Goal: Information Seeking & Learning: Learn about a topic

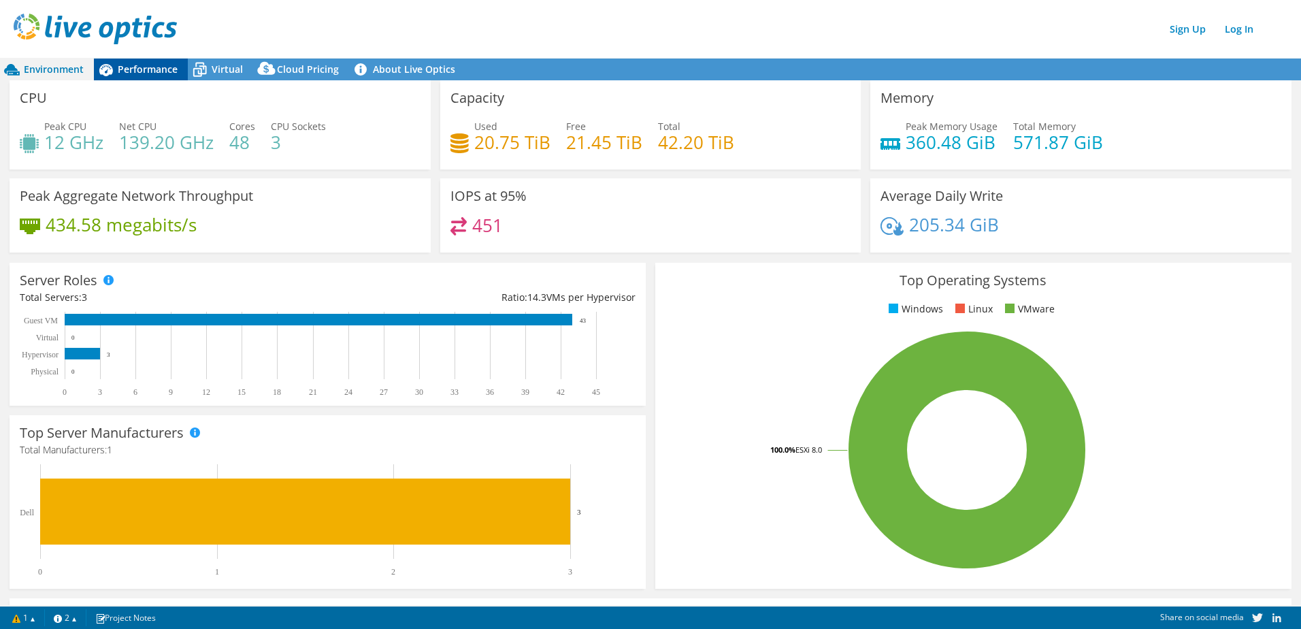
click at [165, 63] on span "Performance" at bounding box center [148, 69] width 60 height 13
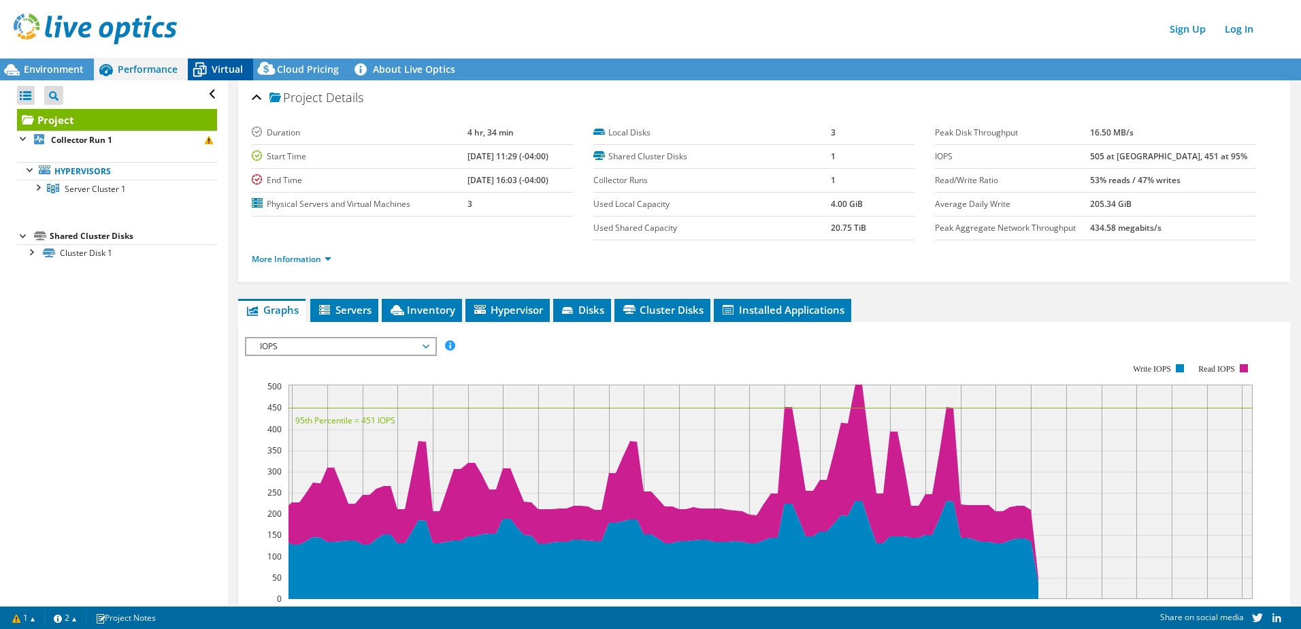
click at [211, 66] on icon at bounding box center [200, 70] width 24 height 24
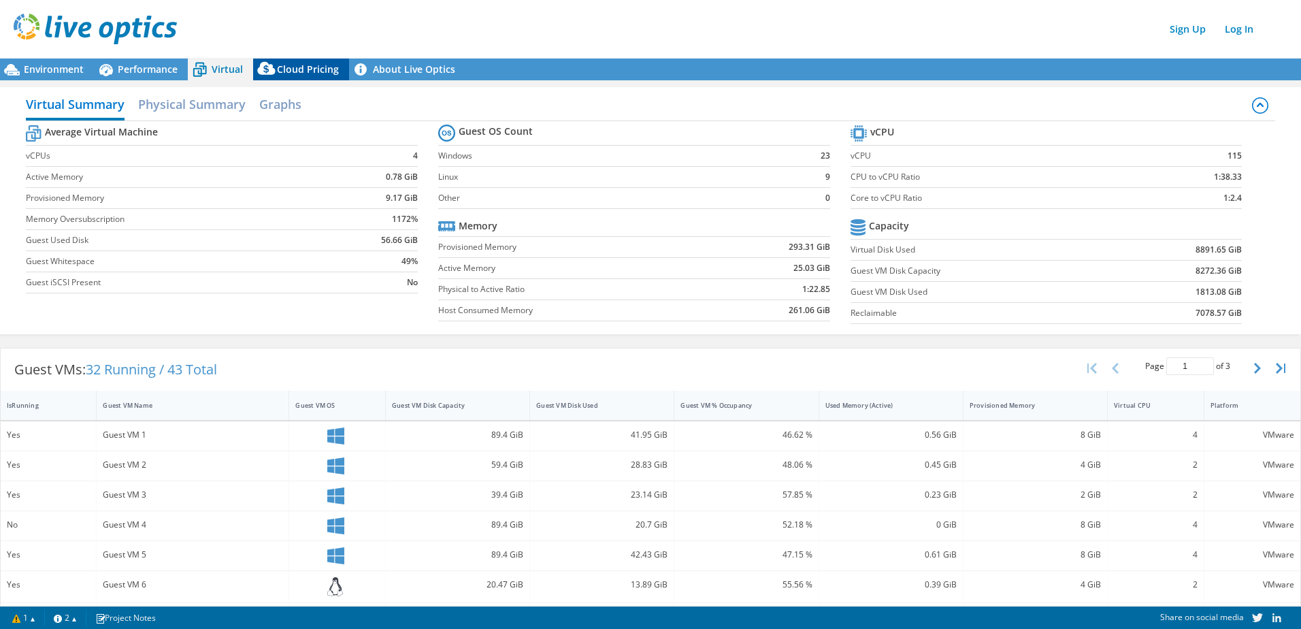
click at [301, 63] on span "Cloud Pricing" at bounding box center [308, 69] width 62 height 13
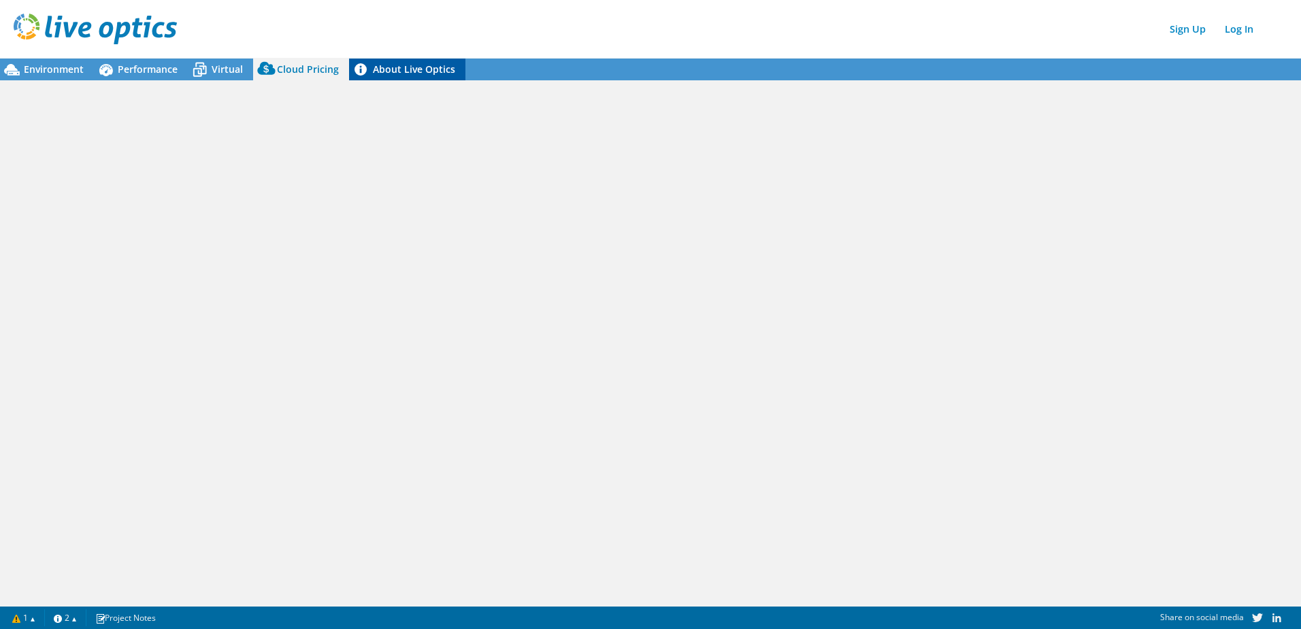
click at [373, 69] on link "About Live Optics" at bounding box center [407, 69] width 116 height 22
click at [161, 69] on span "Performance" at bounding box center [148, 69] width 60 height 13
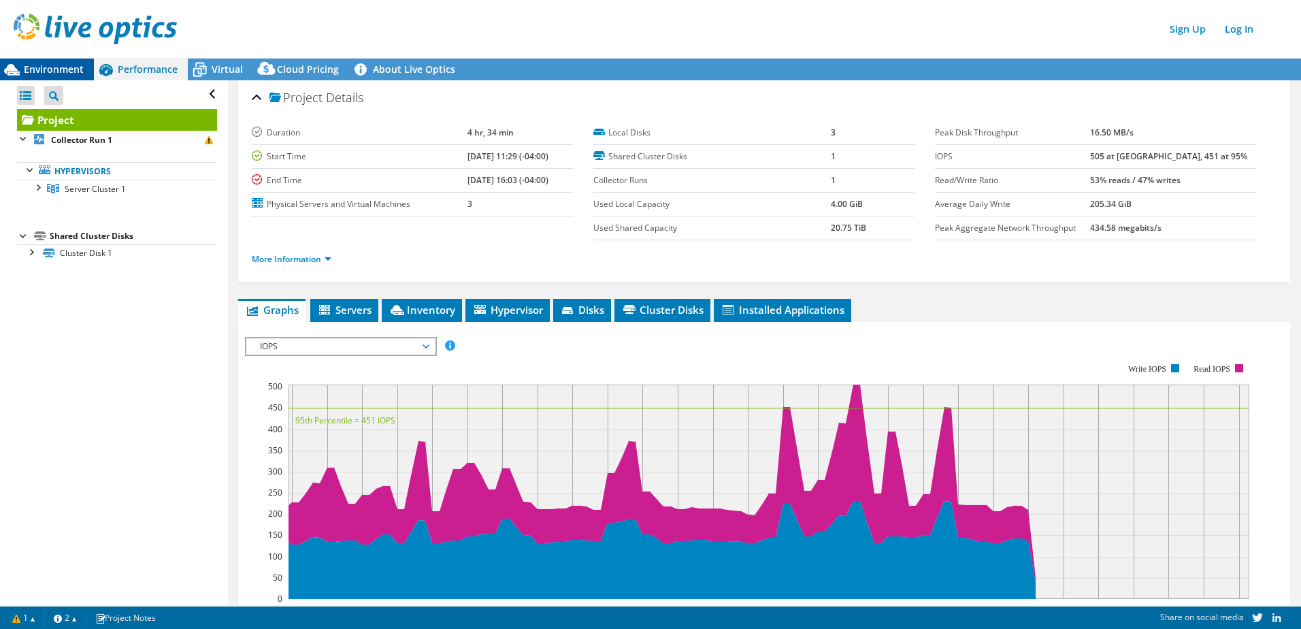
click at [56, 71] on span "Environment" at bounding box center [54, 69] width 60 height 13
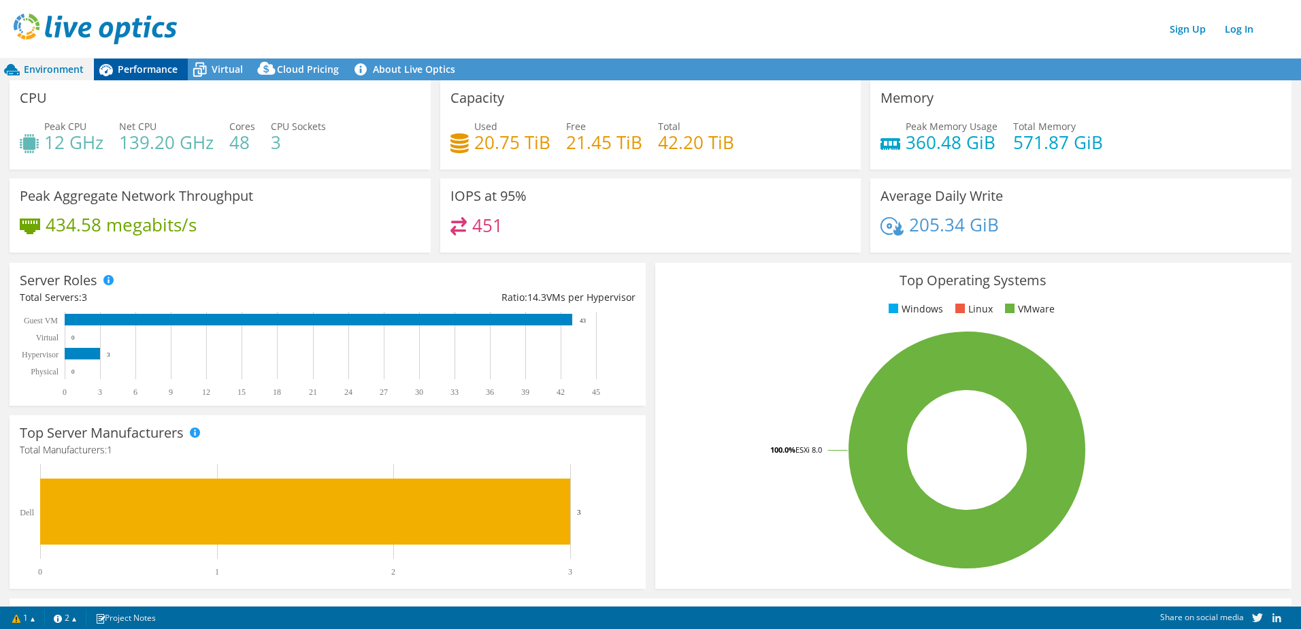
click at [129, 69] on span "Performance" at bounding box center [148, 69] width 60 height 13
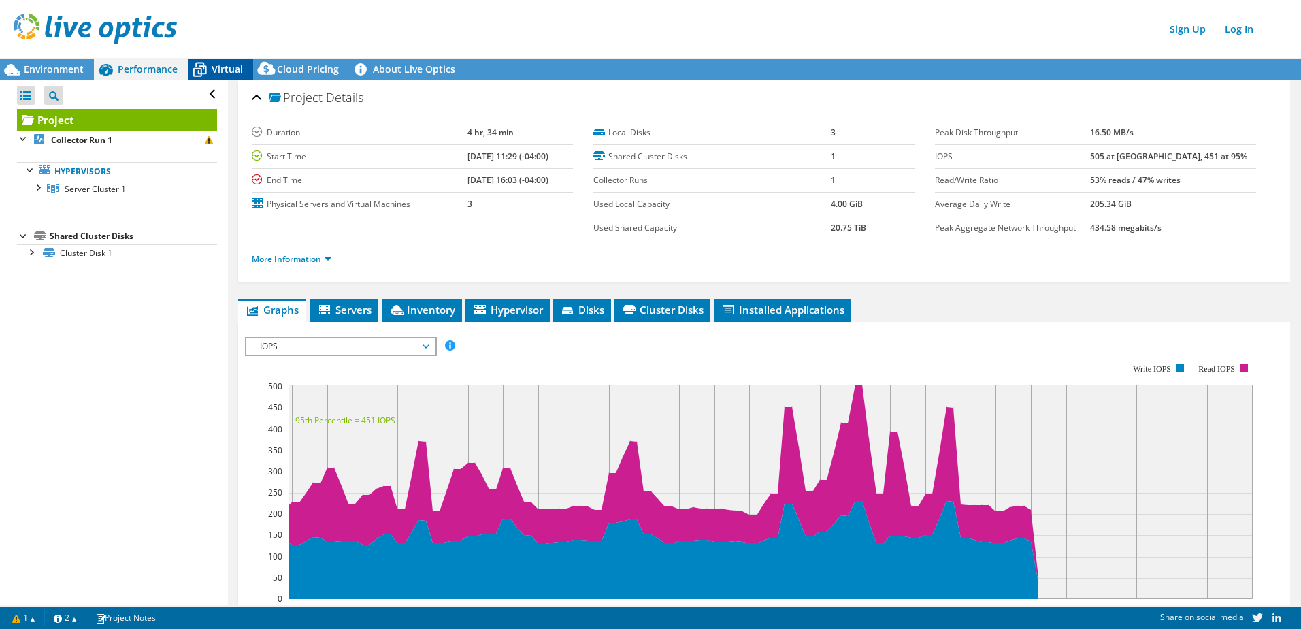
click at [207, 67] on icon at bounding box center [200, 70] width 24 height 24
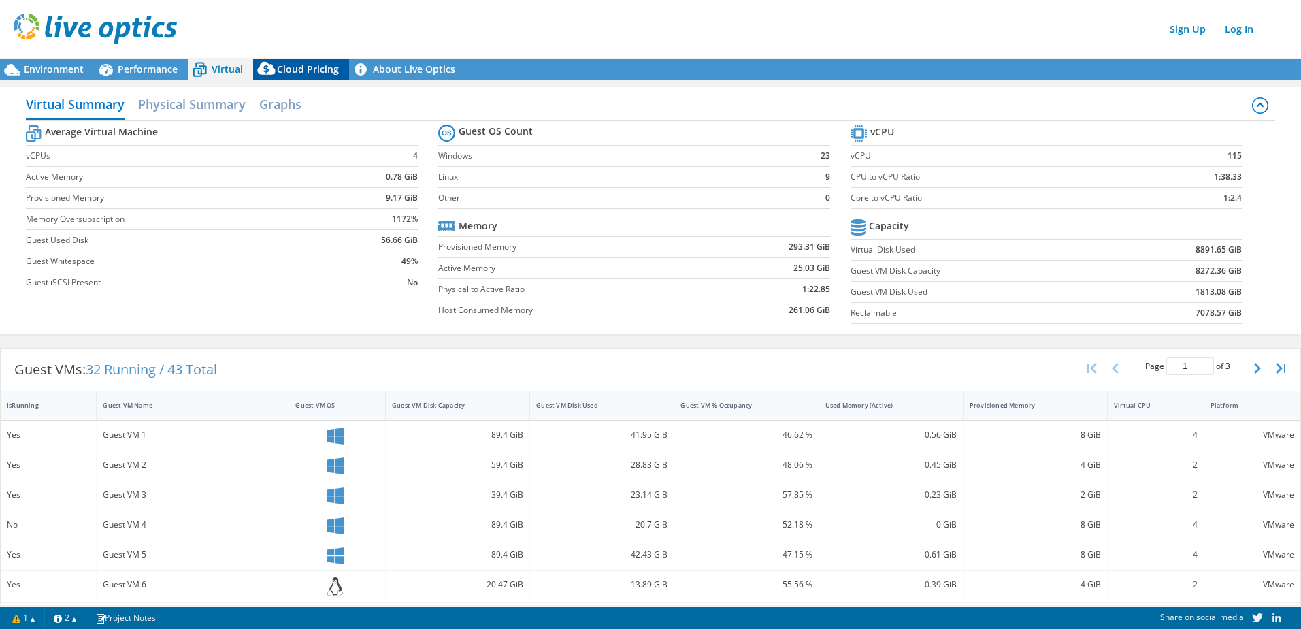
click at [269, 69] on icon at bounding box center [266, 68] width 18 height 13
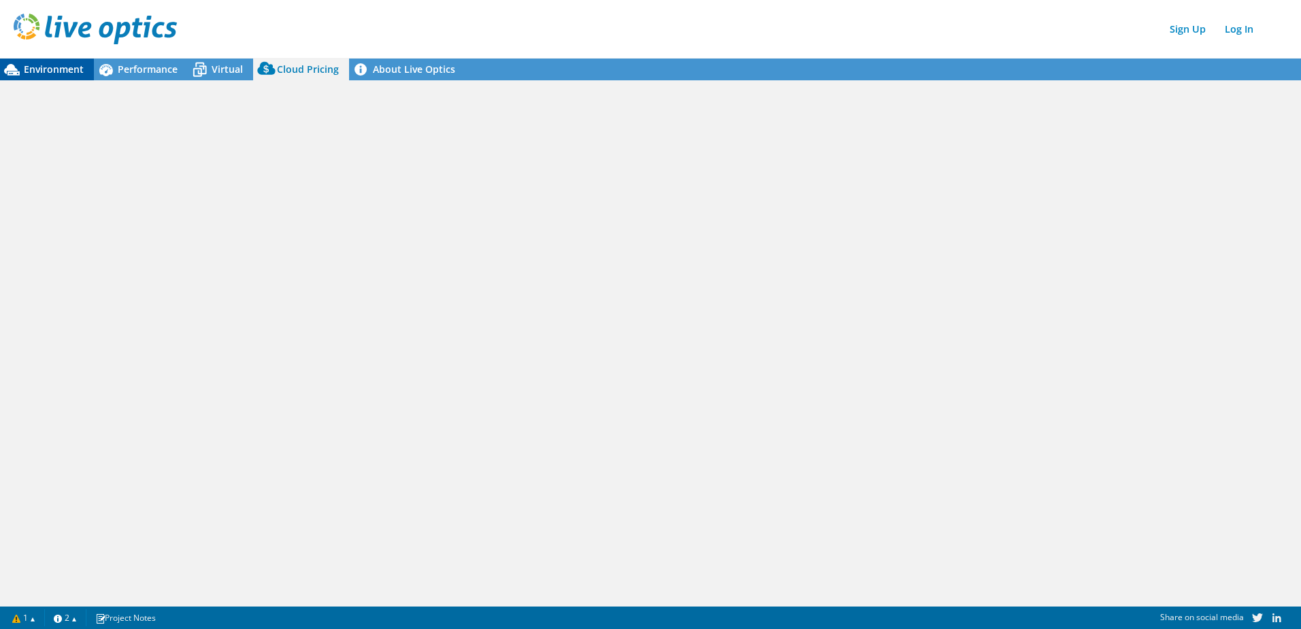
click at [61, 75] on span "Environment" at bounding box center [54, 69] width 60 height 13
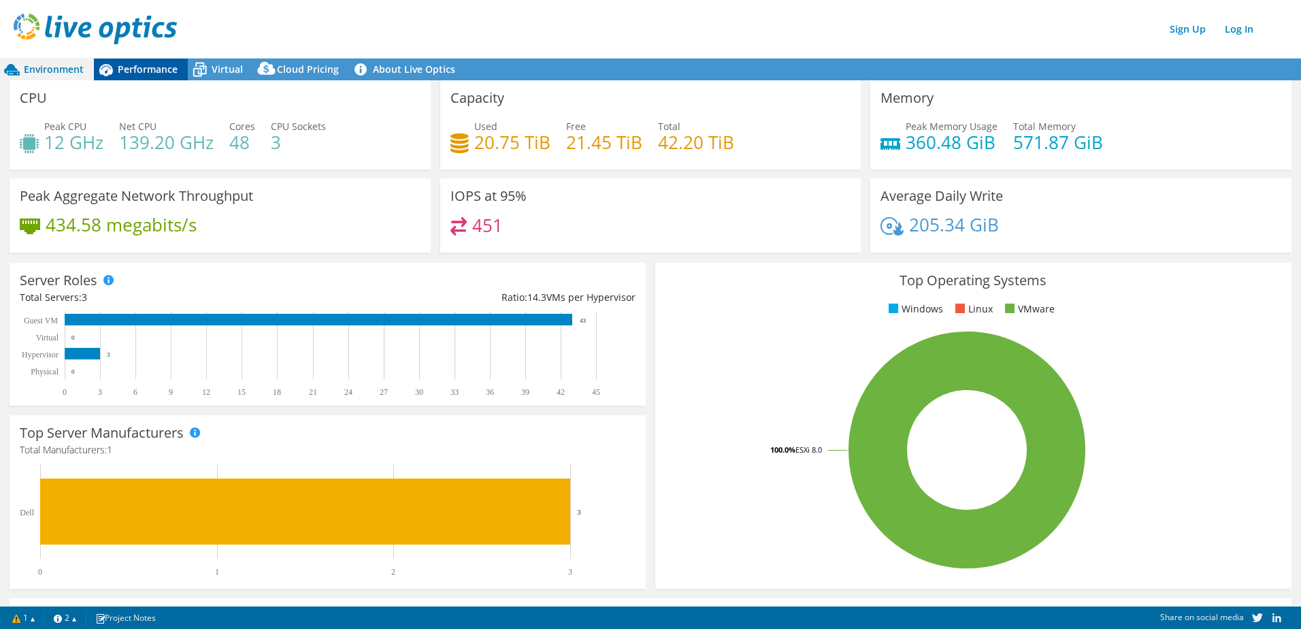
click at [141, 78] on div "Performance" at bounding box center [141, 69] width 94 height 22
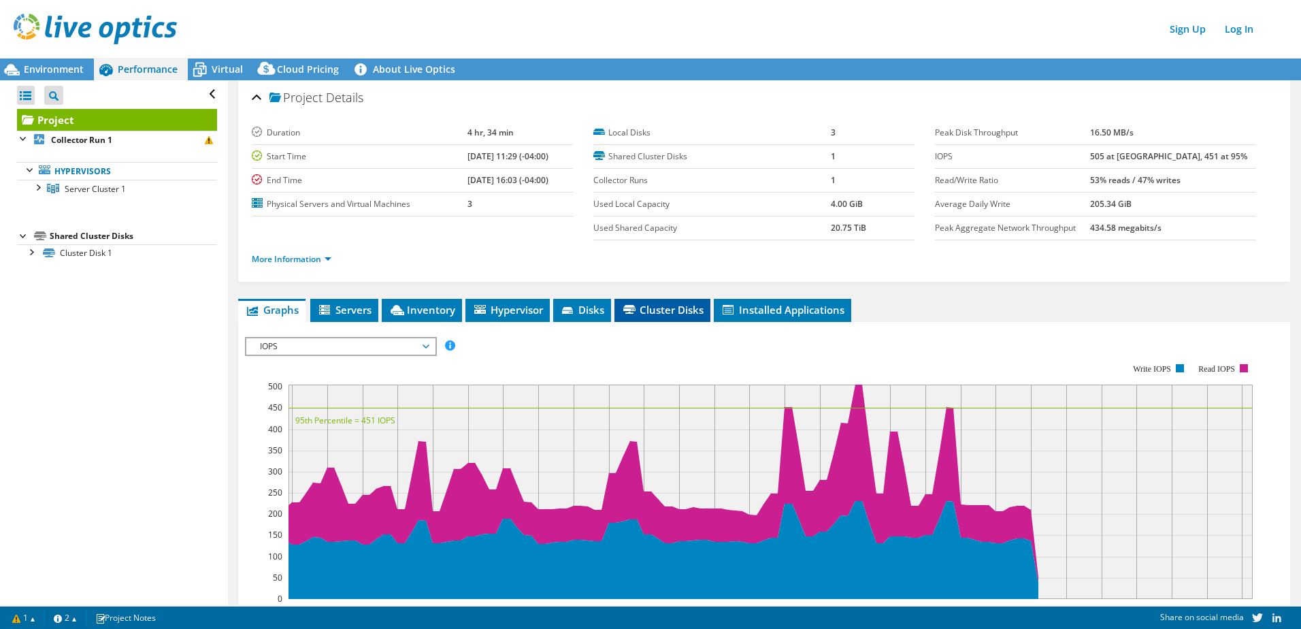
click at [635, 301] on li "Cluster Disks" at bounding box center [662, 310] width 96 height 23
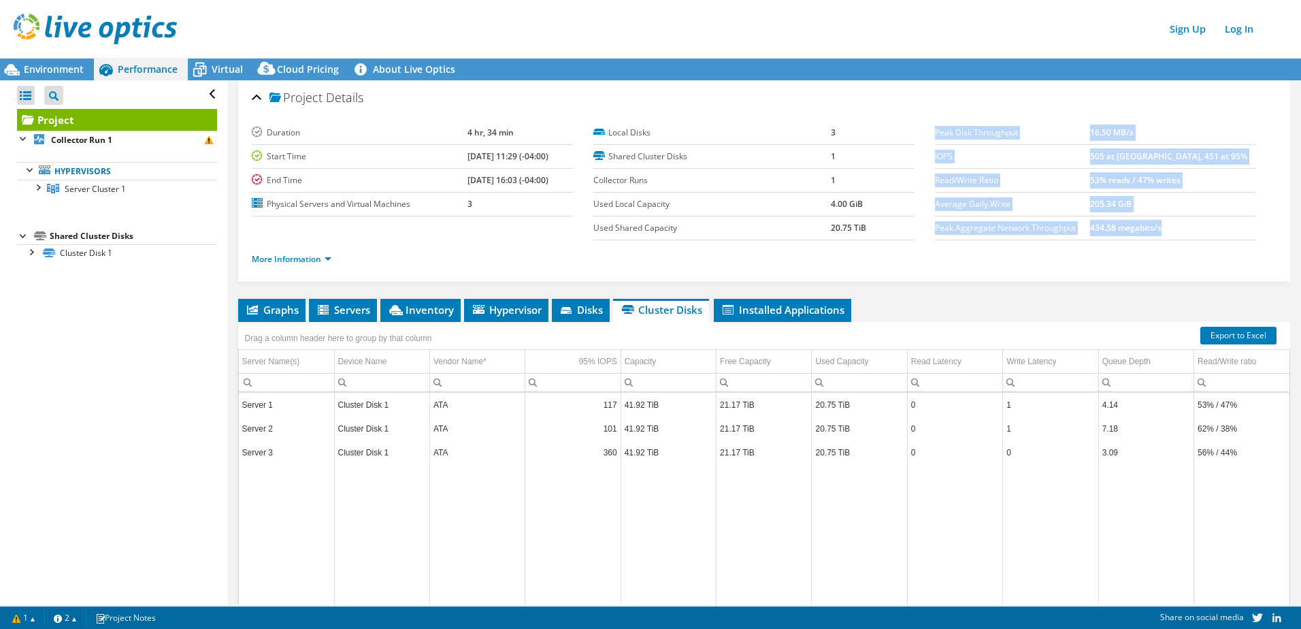
drag, startPoint x: 1199, startPoint y: 227, endPoint x: 1255, endPoint y: 225, distance: 56.5
click at [1255, 225] on div "Peak Disk Throughput 16.50 MB/s IOPS 505 at Peak, 451 at 95% Read/Write Ratio 5…" at bounding box center [1105, 180] width 341 height 119
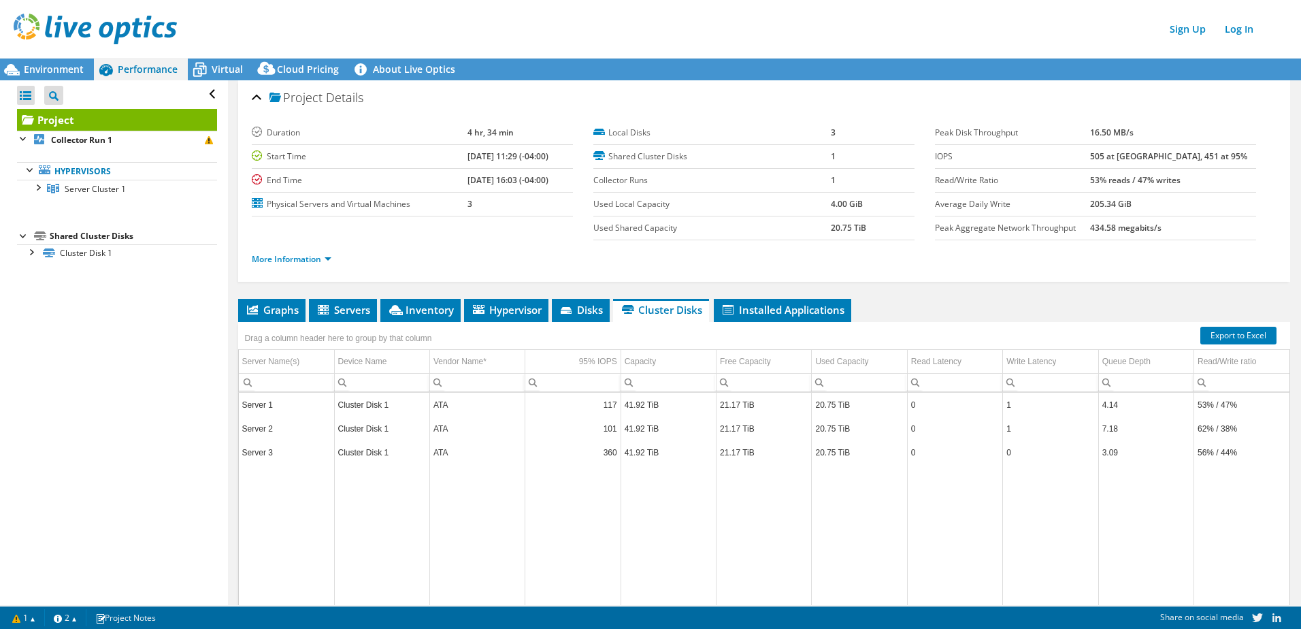
click at [1158, 248] on div "More Information" at bounding box center [764, 259] width 1024 height 38
click at [582, 314] on span "Disks" at bounding box center [580, 310] width 44 height 14
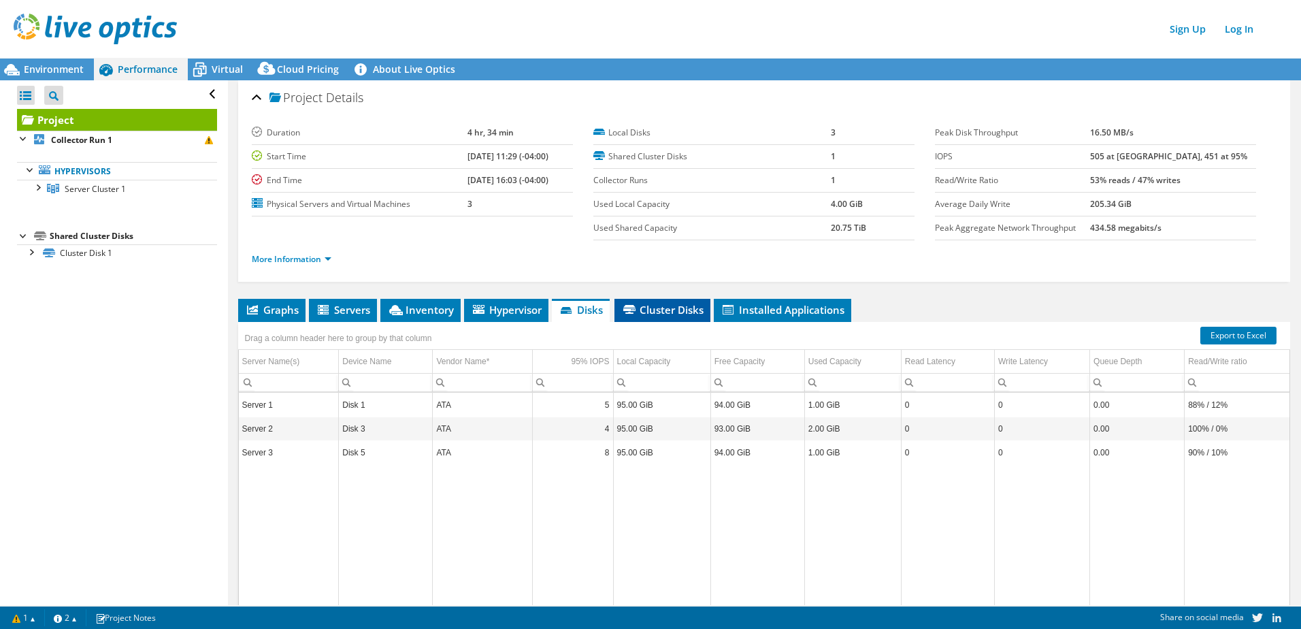
click at [652, 307] on span "Cluster Disks" at bounding box center [662, 310] width 82 height 14
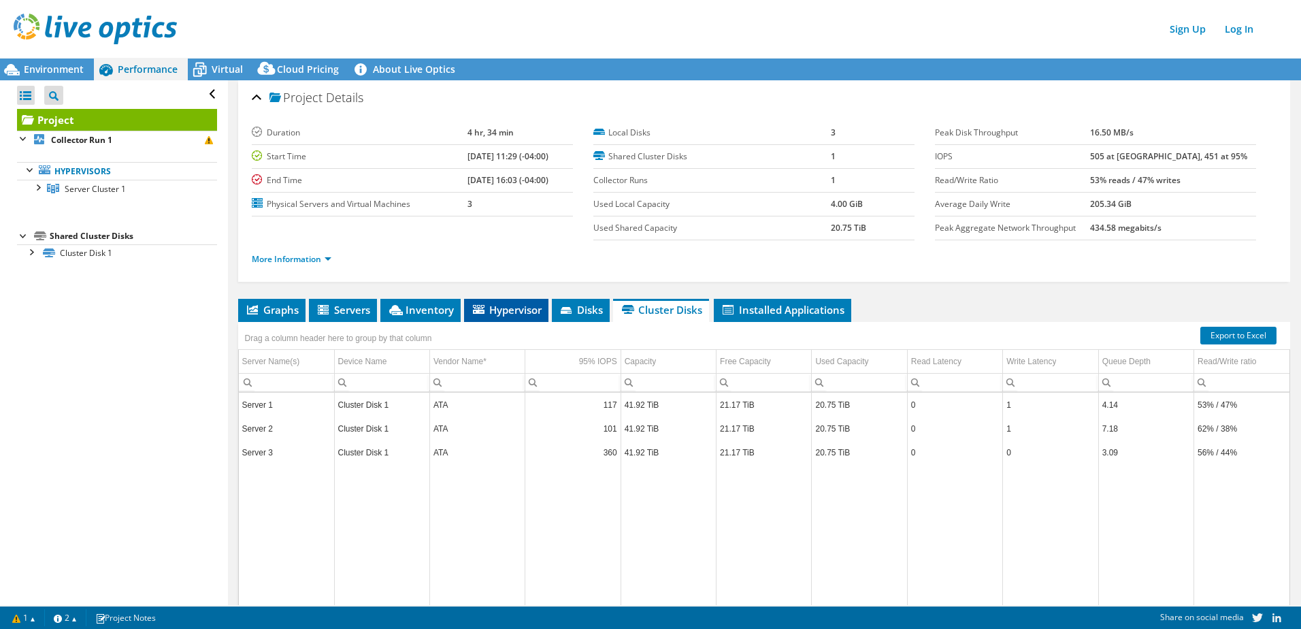
click at [509, 312] on span "Hypervisor" at bounding box center [506, 310] width 71 height 14
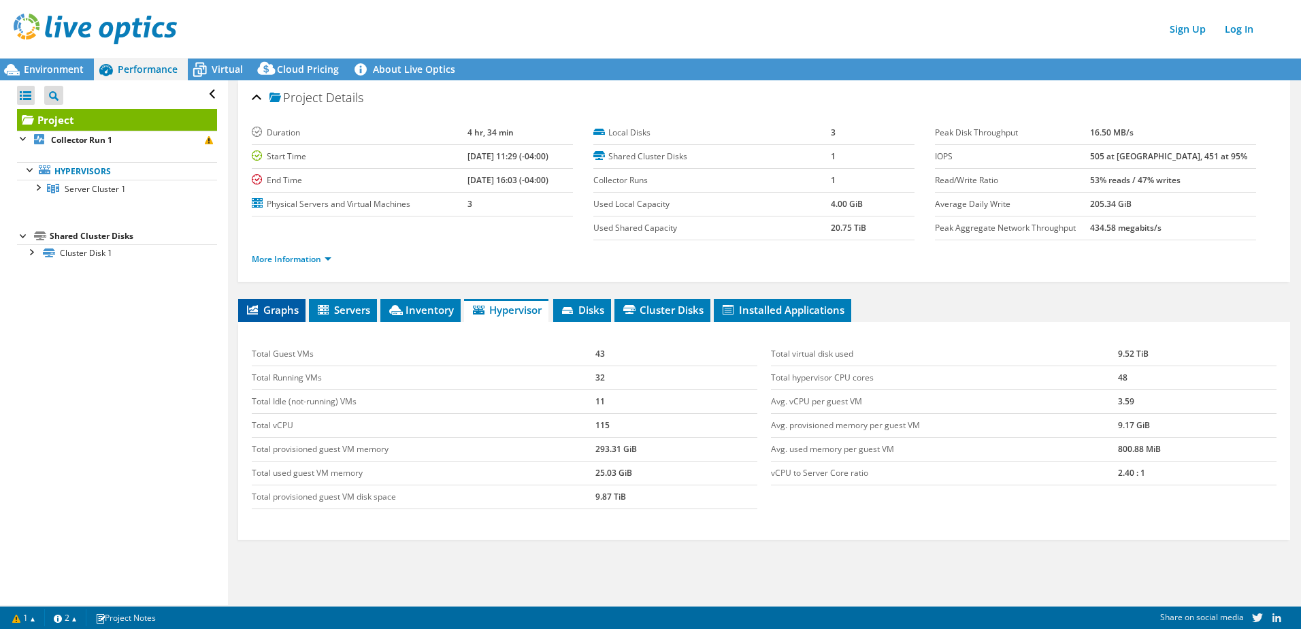
click at [270, 309] on span "Graphs" at bounding box center [272, 310] width 54 height 14
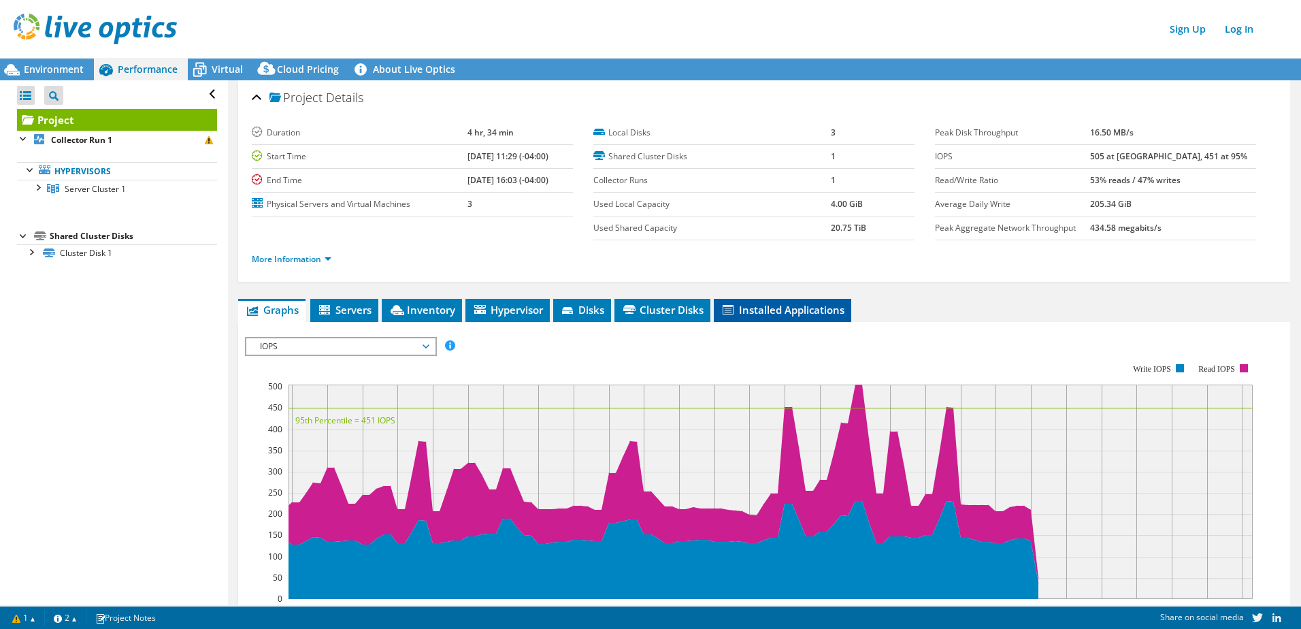
click at [763, 305] on span "Installed Applications" at bounding box center [782, 310] width 124 height 14
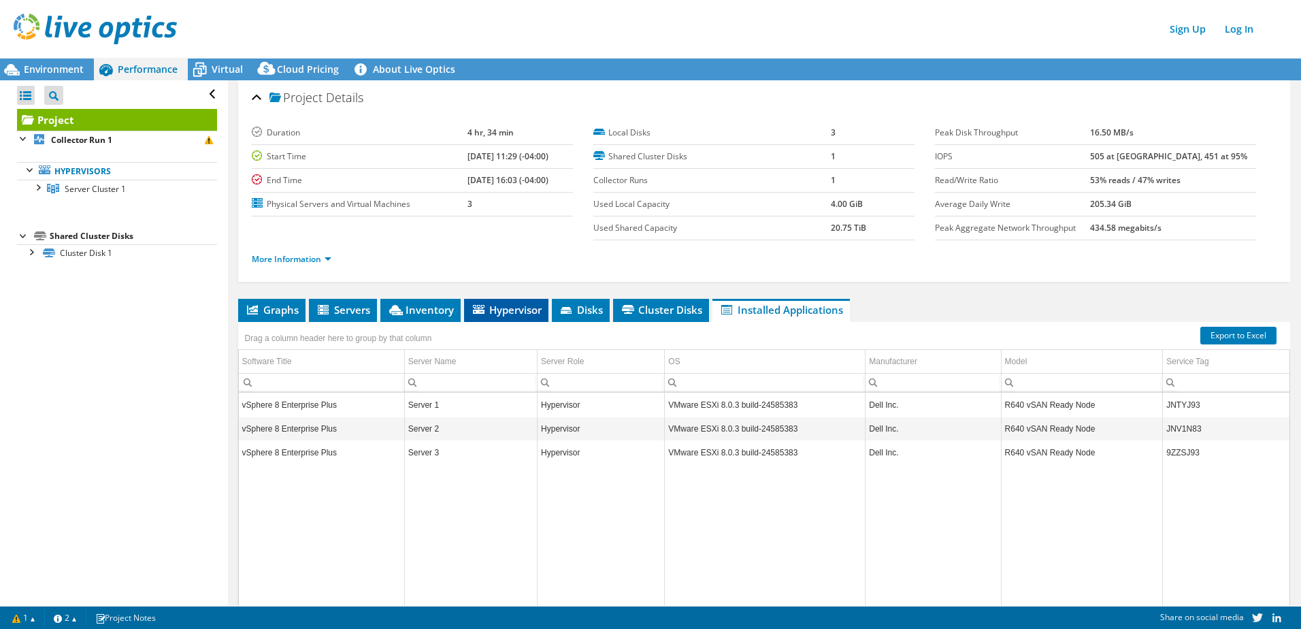
click at [478, 318] on li "Hypervisor" at bounding box center [506, 310] width 84 height 23
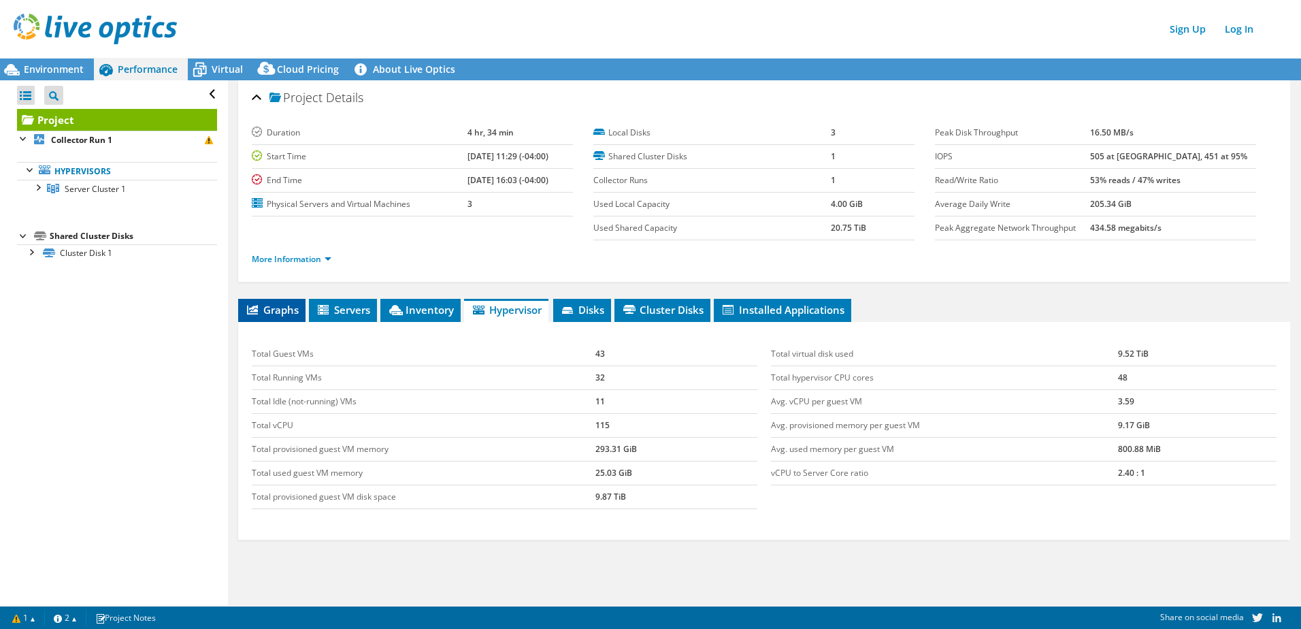
click at [275, 303] on span "Graphs" at bounding box center [272, 310] width 54 height 14
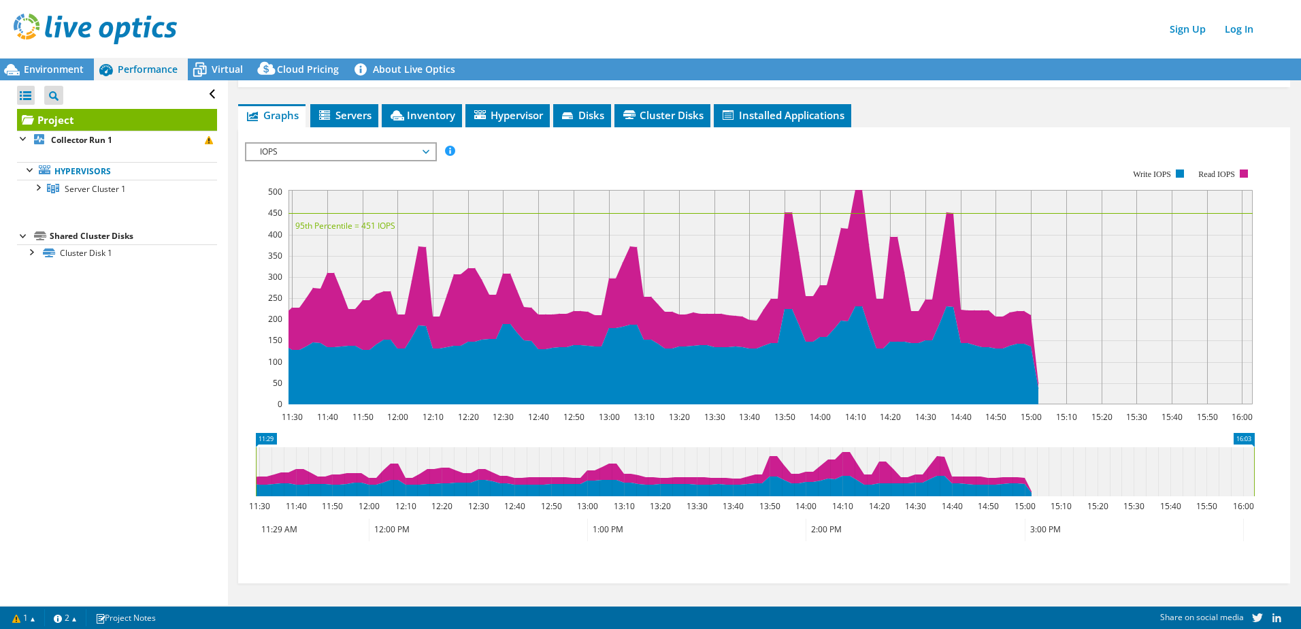
scroll to position [197, 0]
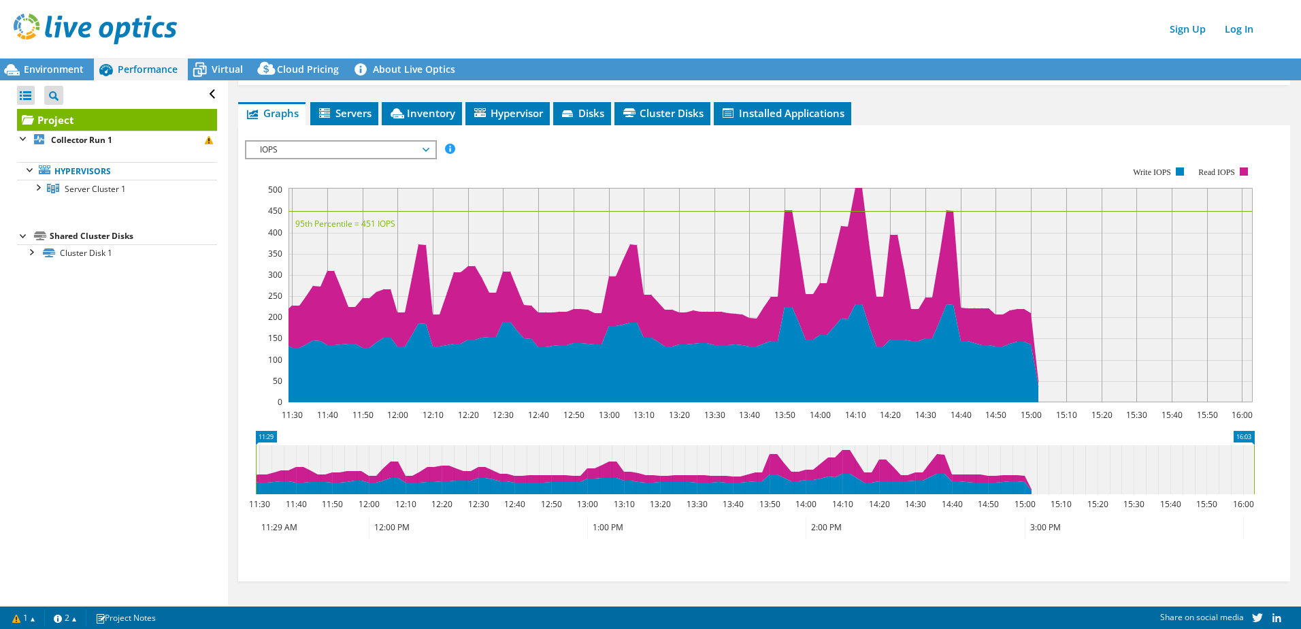
click at [394, 151] on span "IOPS" at bounding box center [340, 149] width 175 height 16
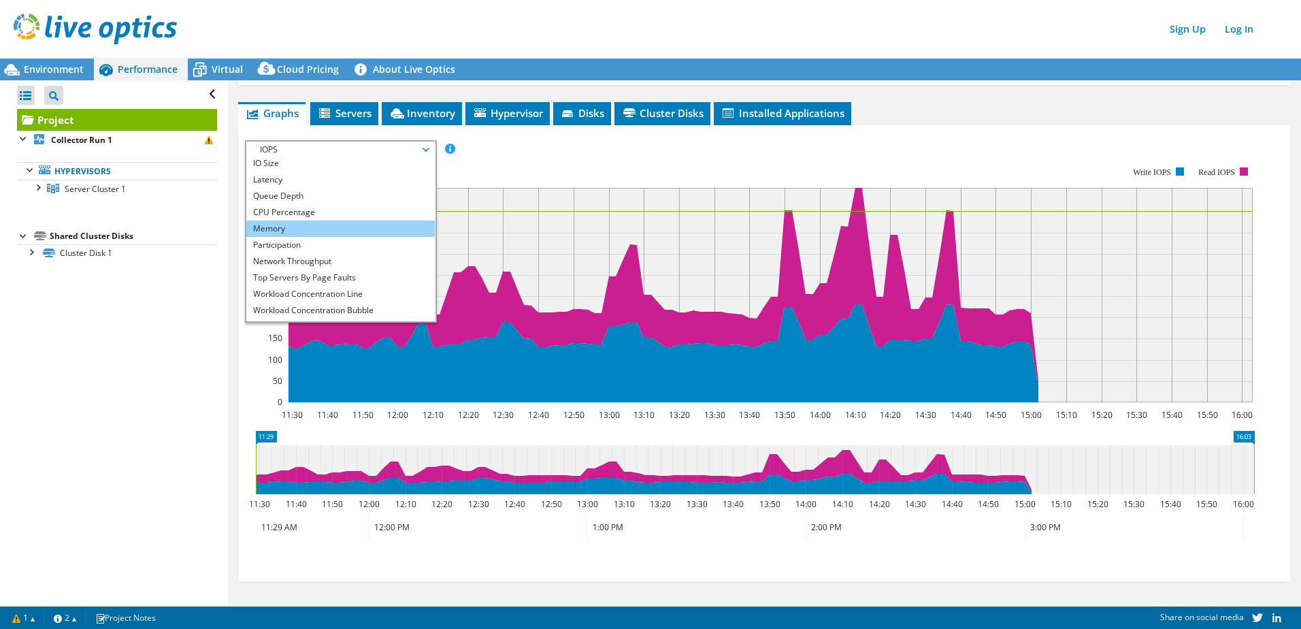
scroll to position [49, 0]
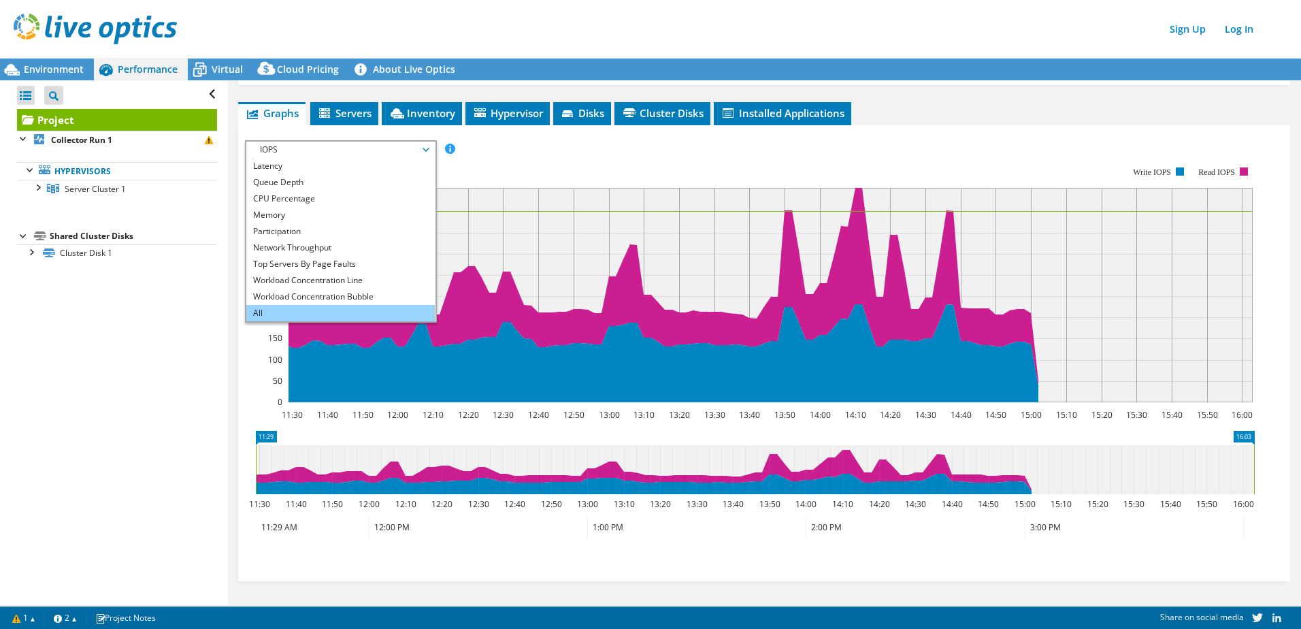
click at [307, 305] on li "All" at bounding box center [340, 313] width 188 height 16
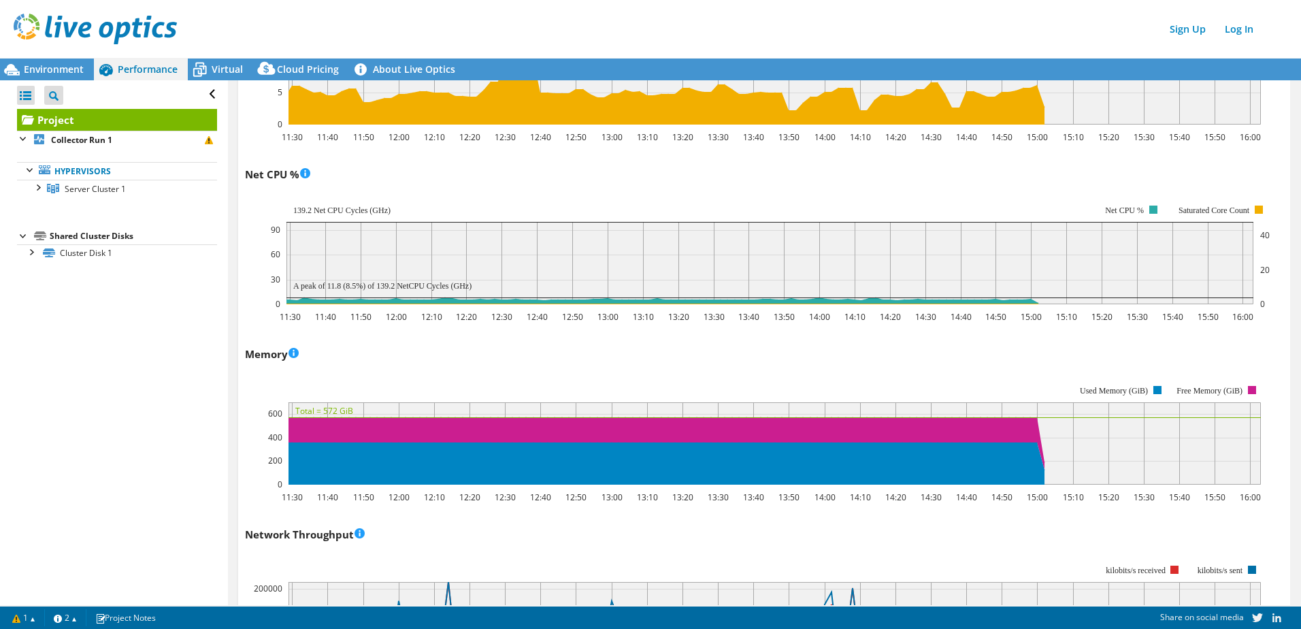
scroll to position [1224, 0]
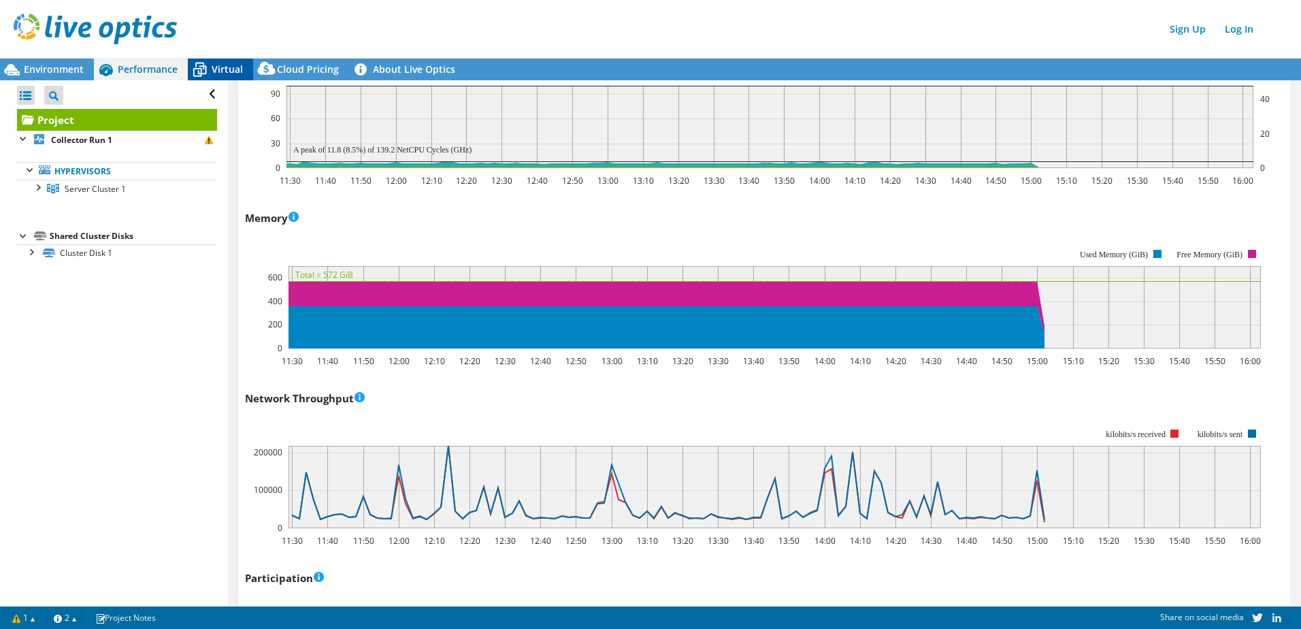
click at [224, 71] on span "Virtual" at bounding box center [227, 69] width 31 height 13
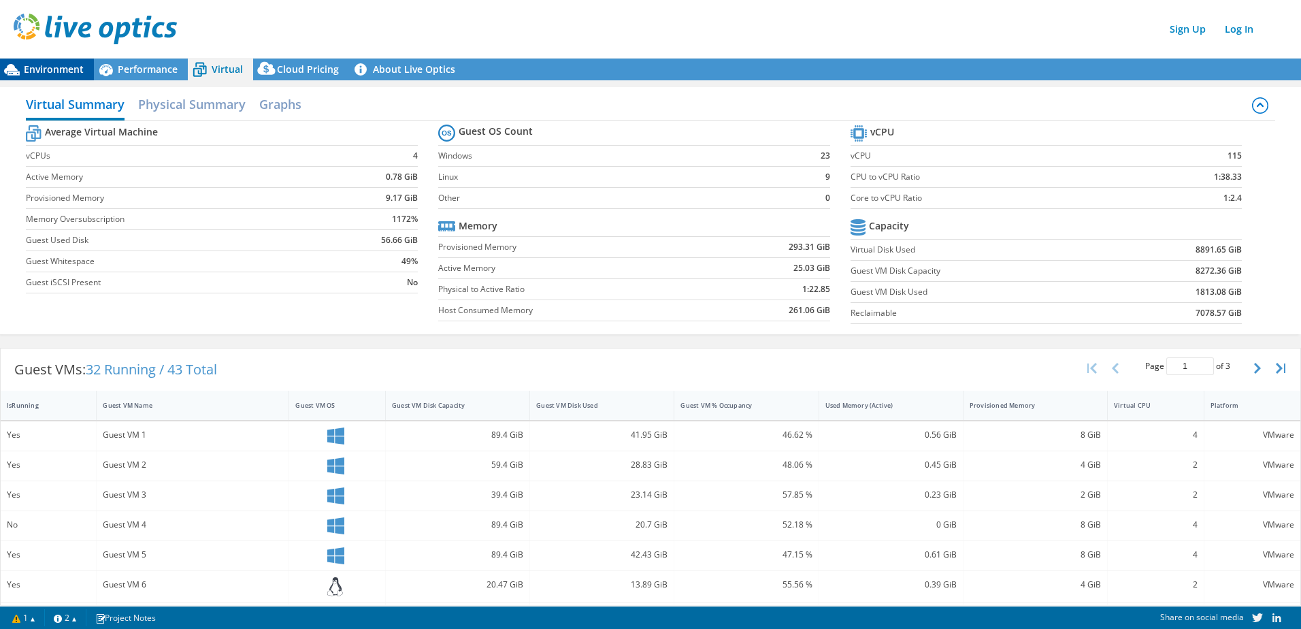
click at [62, 71] on span "Environment" at bounding box center [54, 69] width 60 height 13
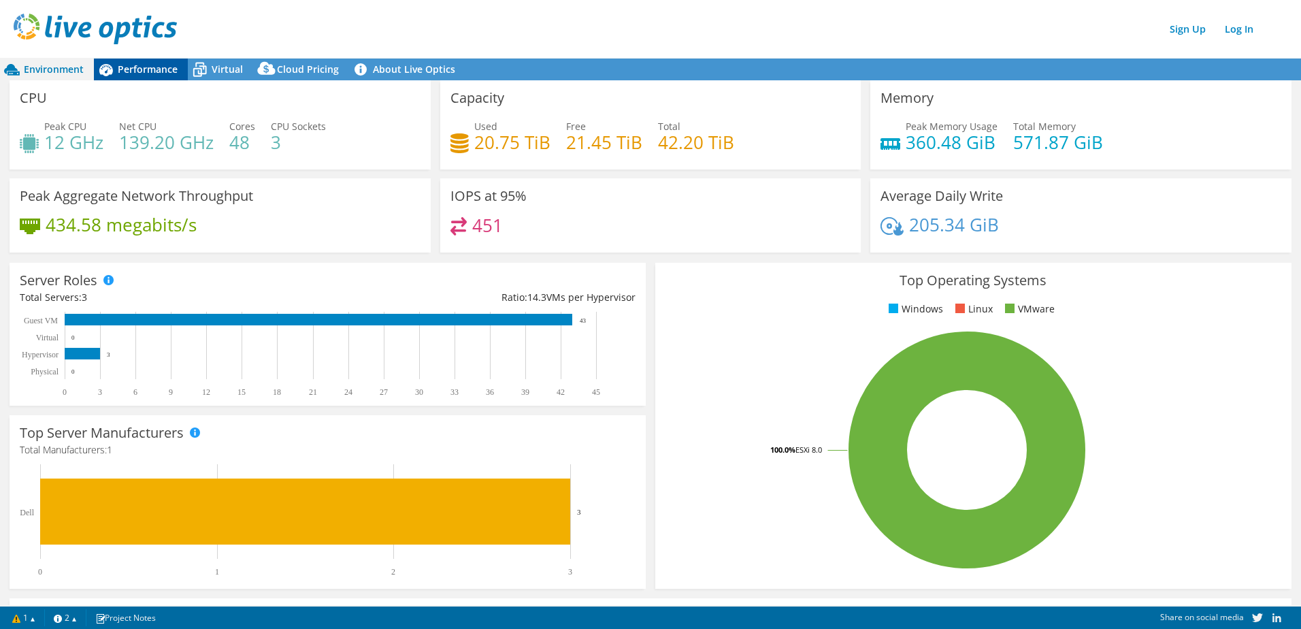
click at [161, 74] on span "Performance" at bounding box center [148, 69] width 60 height 13
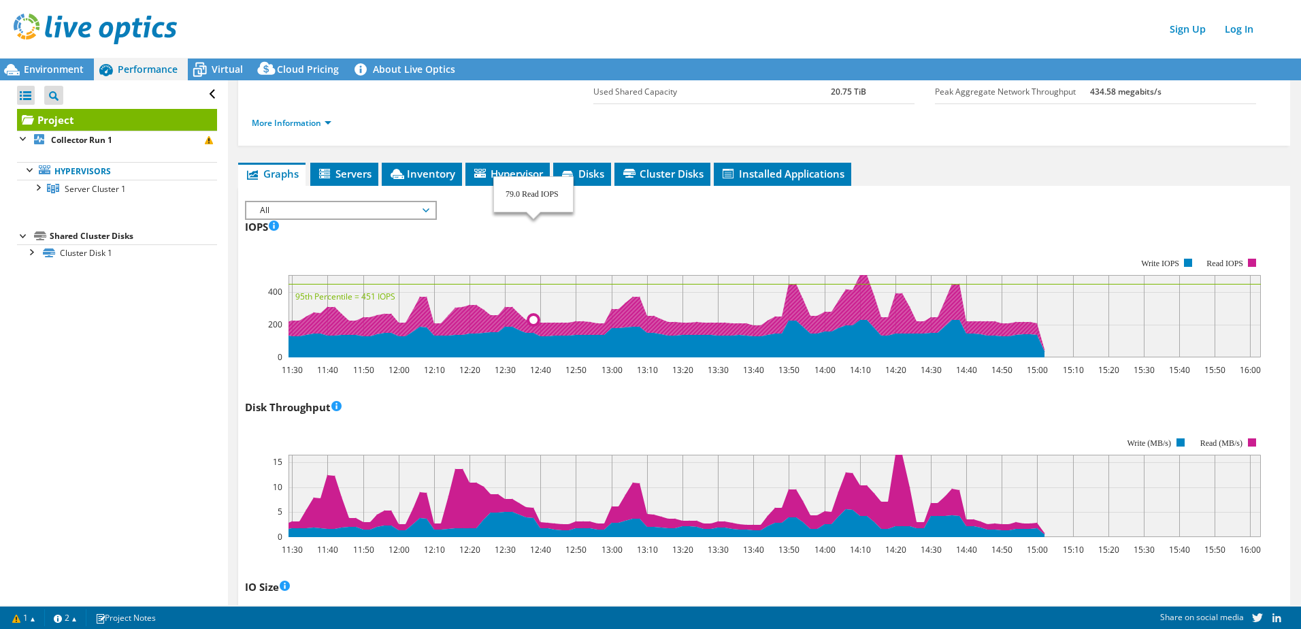
scroll to position [0, 0]
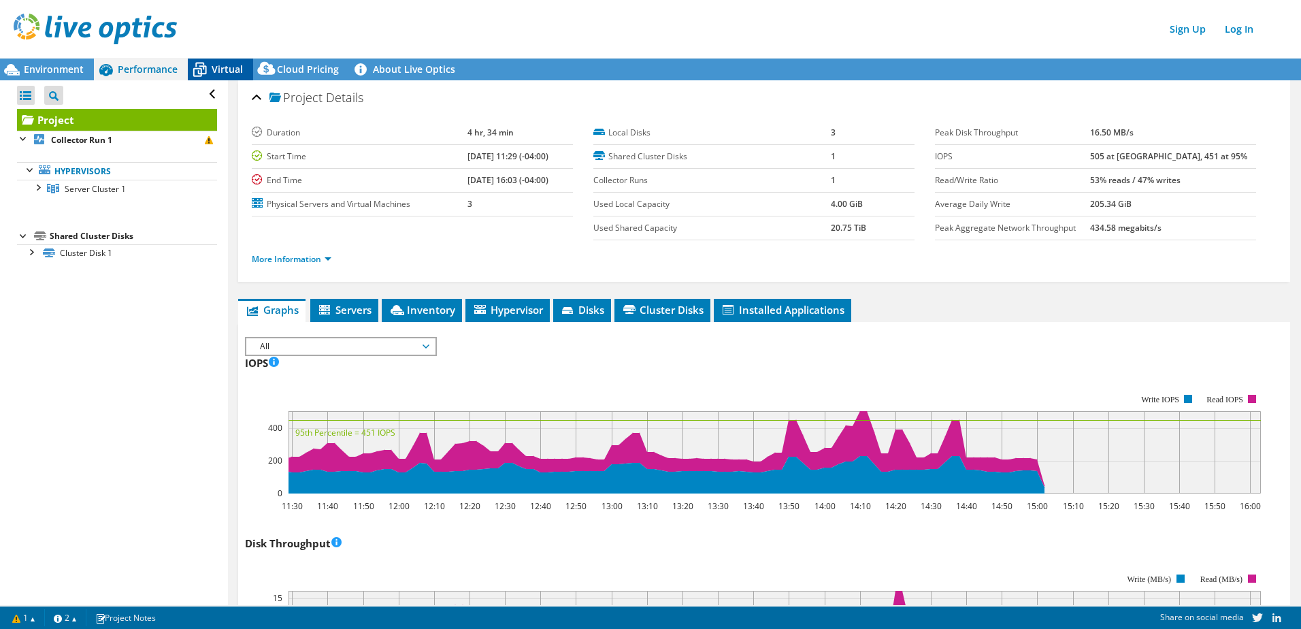
click at [223, 59] on div "Virtual" at bounding box center [220, 69] width 65 height 22
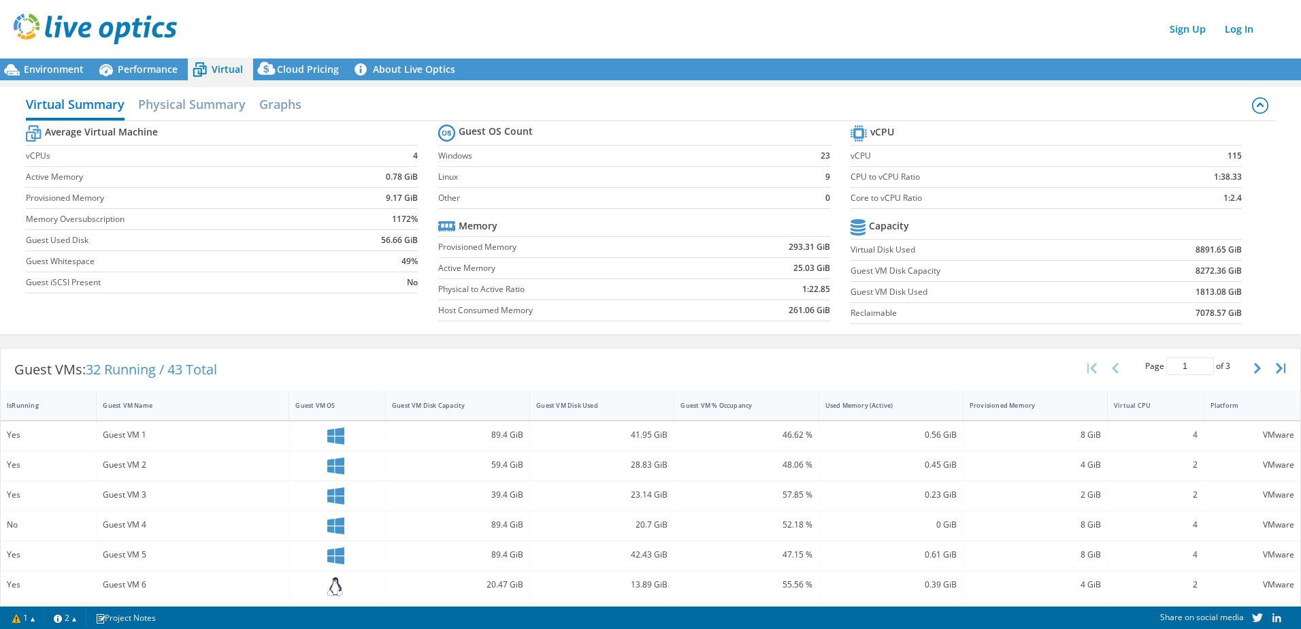
scroll to position [884, 0]
click at [186, 106] on h2 "Physical Summary" at bounding box center [191, 105] width 107 height 30
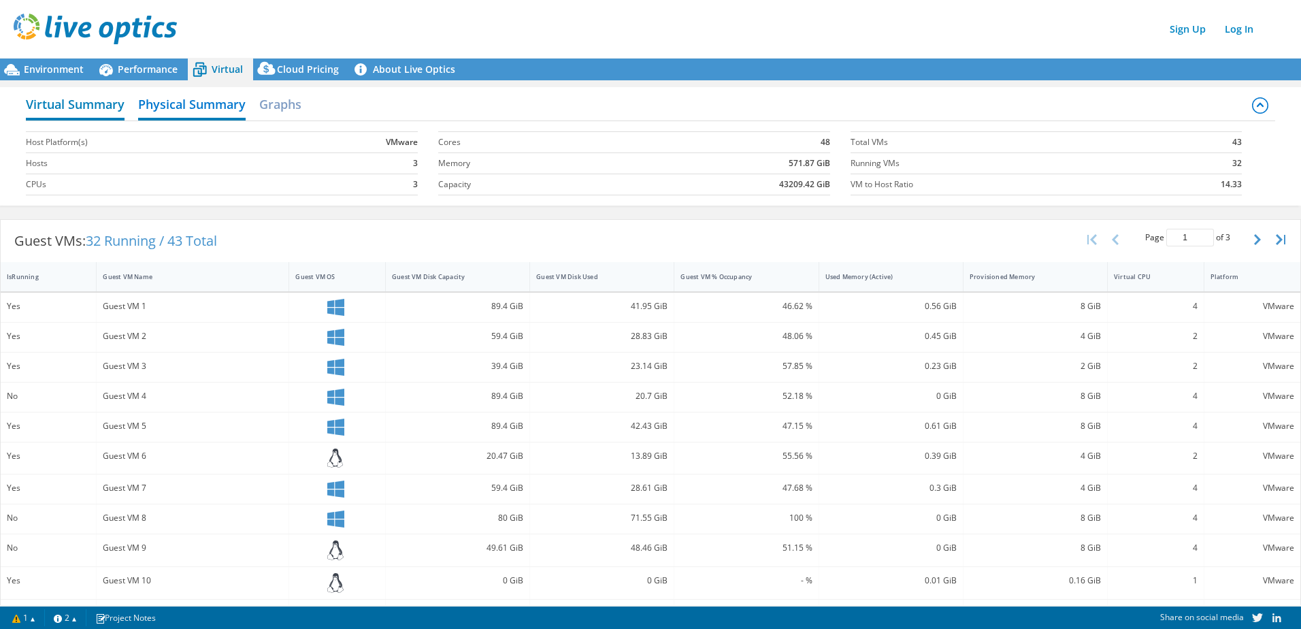
click at [66, 101] on h2 "Virtual Summary" at bounding box center [75, 105] width 99 height 30
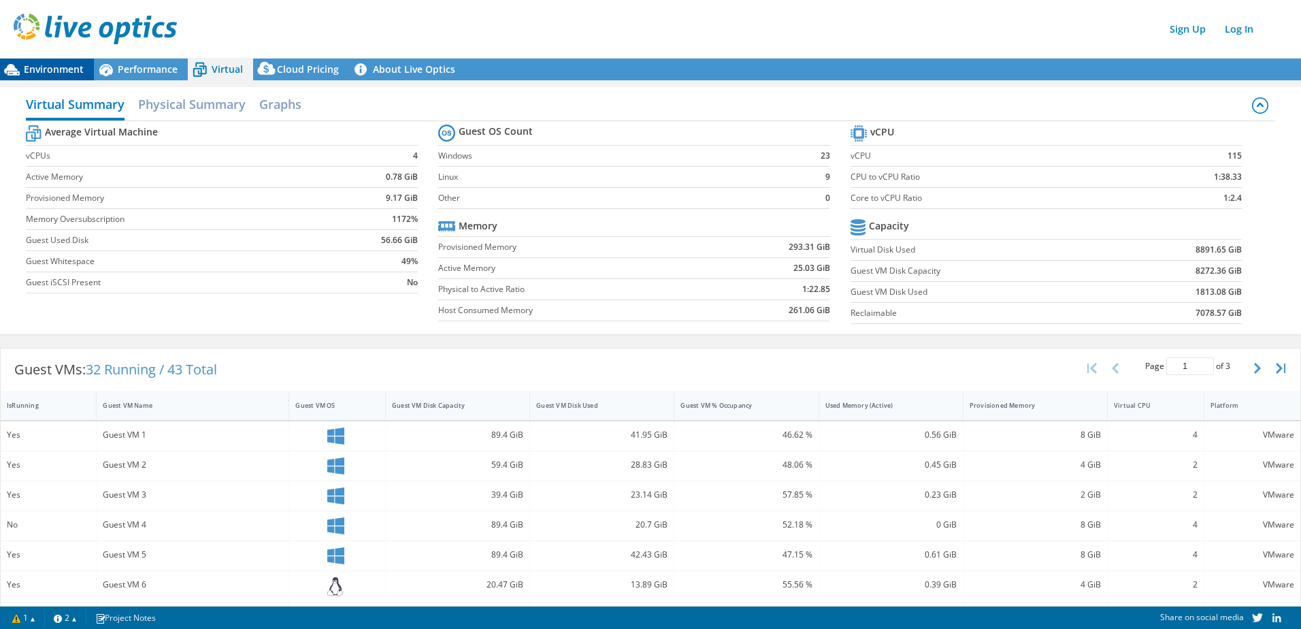
click at [55, 67] on span "Environment" at bounding box center [54, 69] width 60 height 13
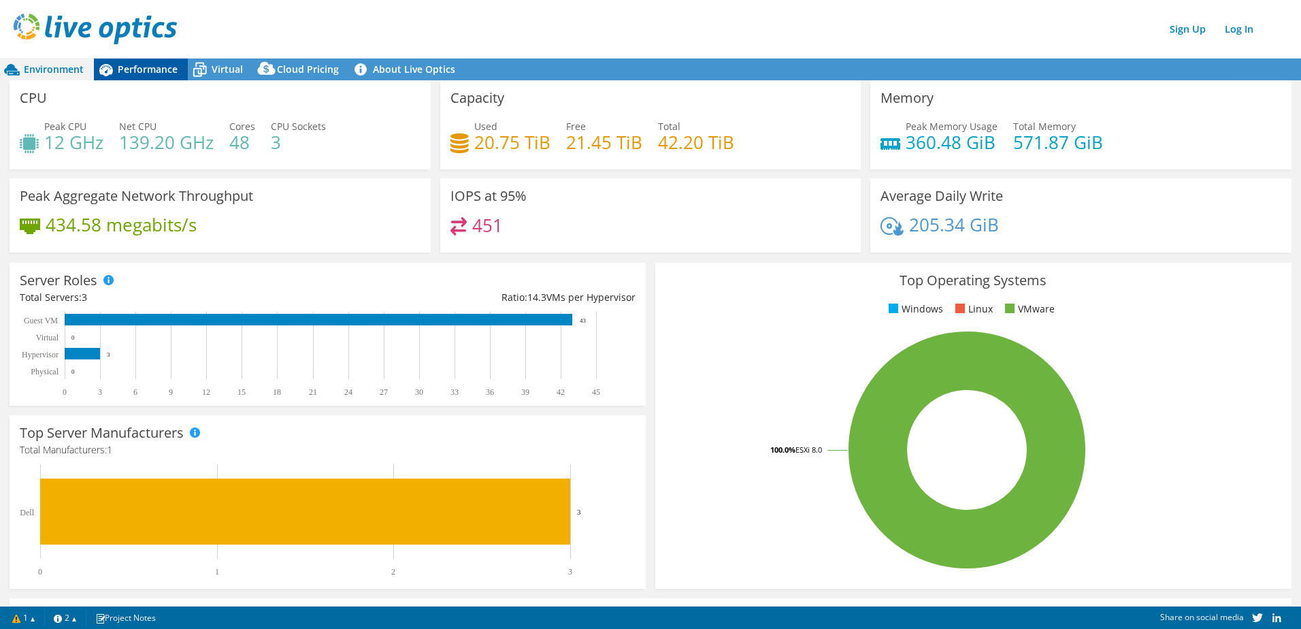
click at [155, 73] on span "Performance" at bounding box center [148, 69] width 60 height 13
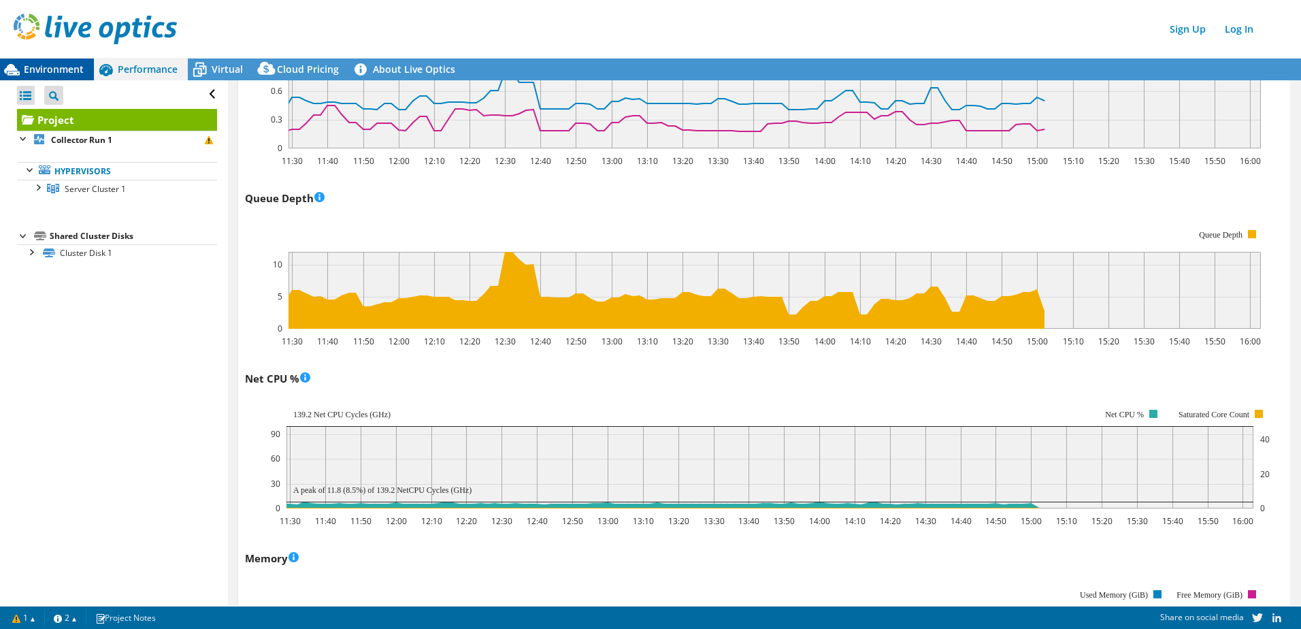
click at [56, 67] on span "Environment" at bounding box center [54, 69] width 60 height 13
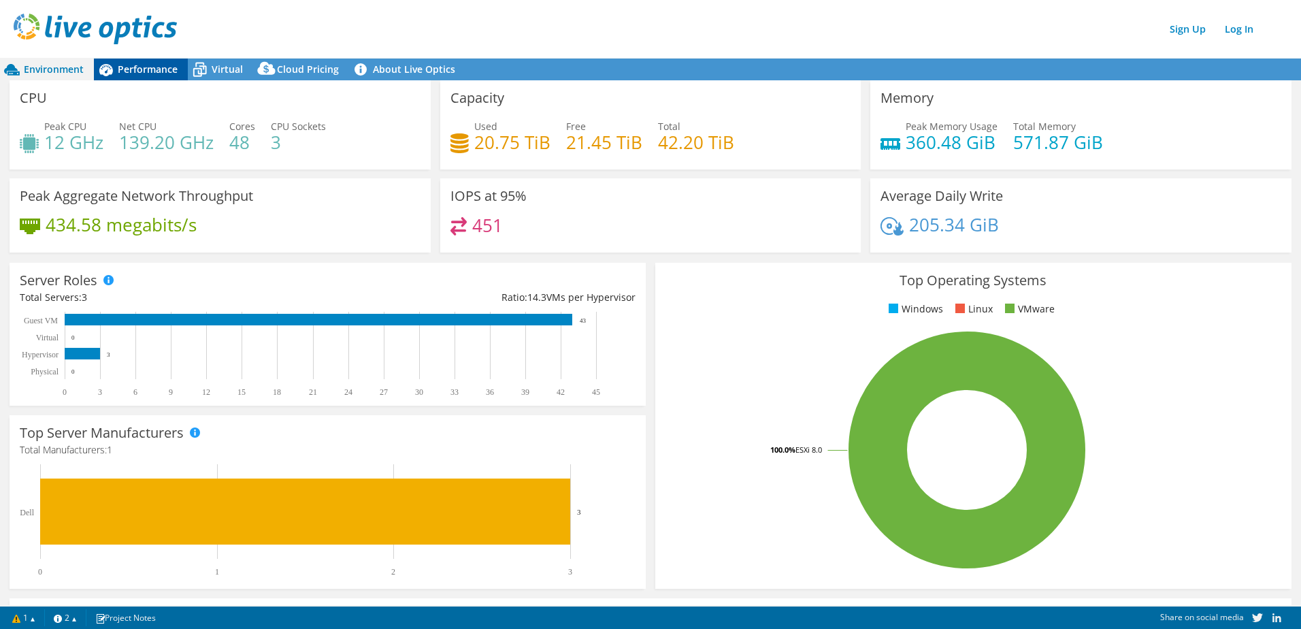
click at [149, 68] on span "Performance" at bounding box center [148, 69] width 60 height 13
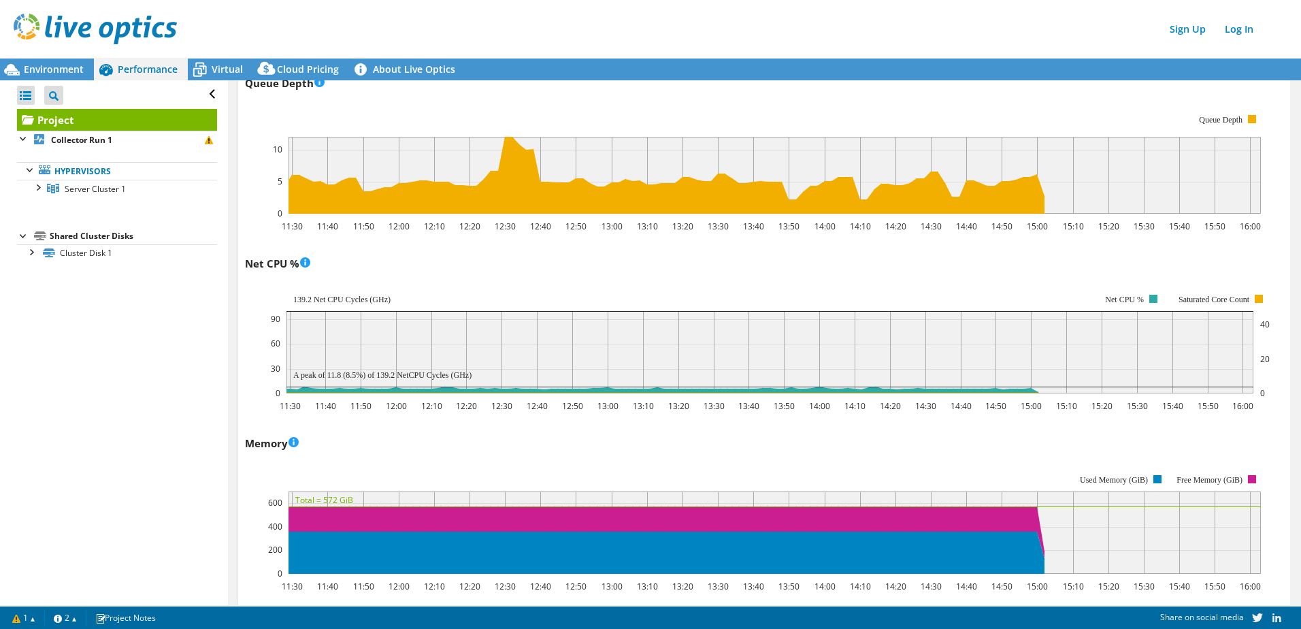
scroll to position [1020, 0]
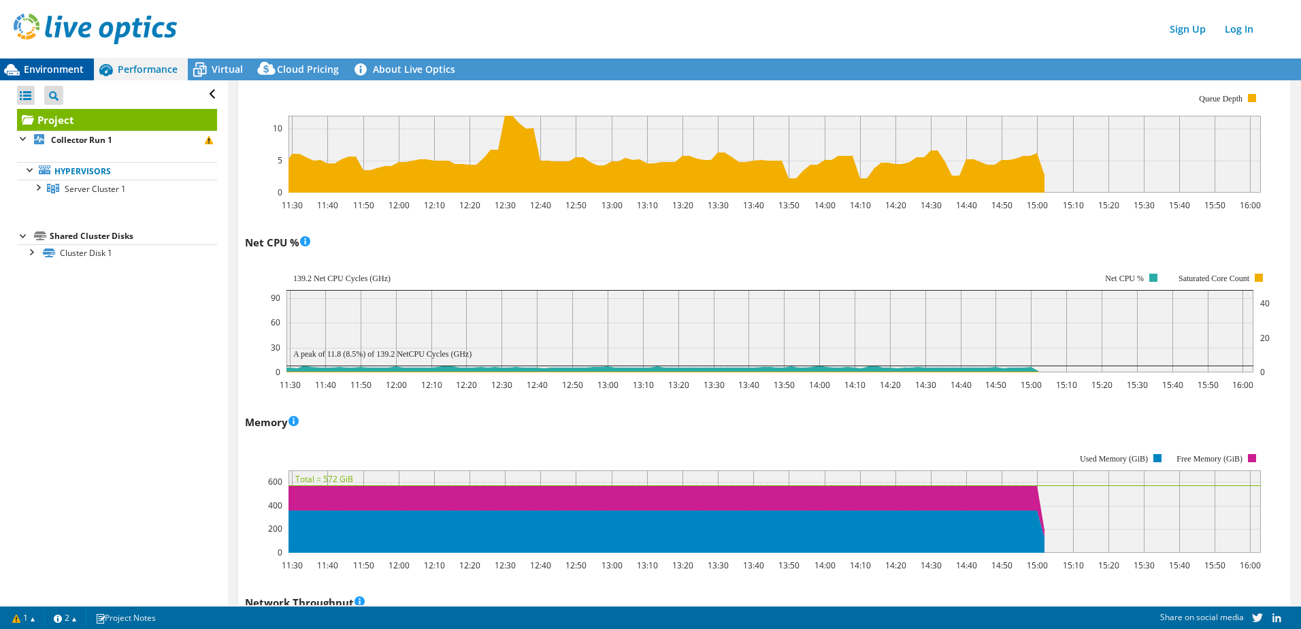
click at [58, 66] on span "Environment" at bounding box center [54, 69] width 60 height 13
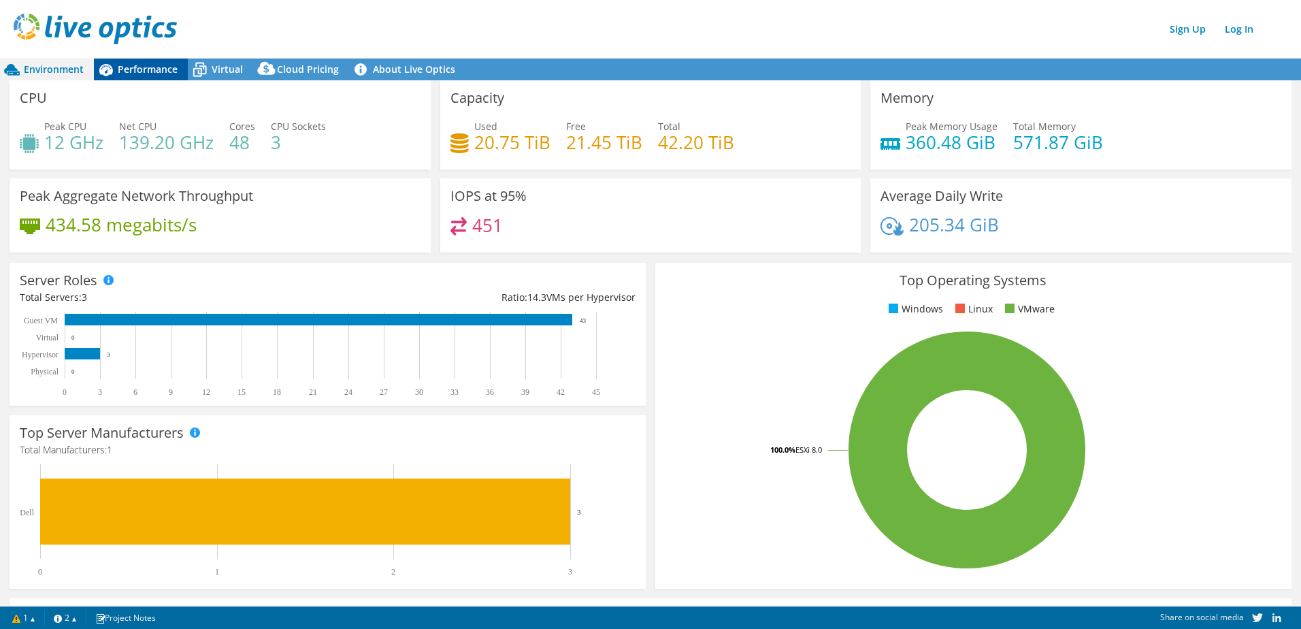
click at [112, 63] on icon at bounding box center [106, 70] width 24 height 24
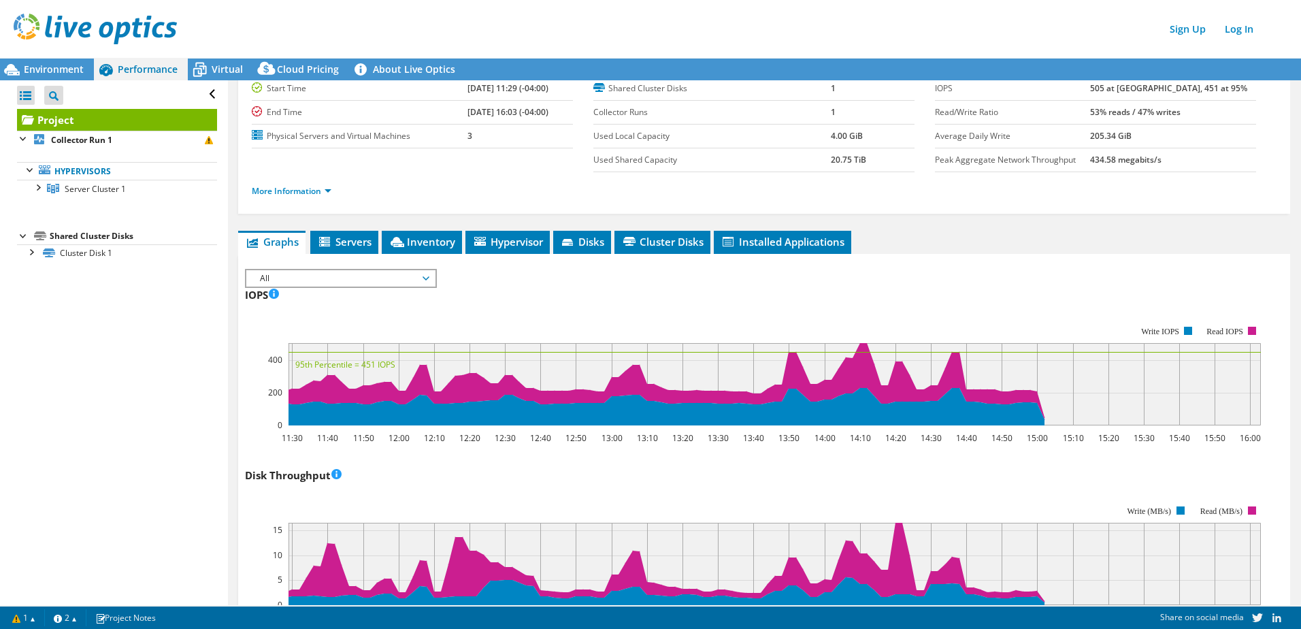
scroll to position [0, 0]
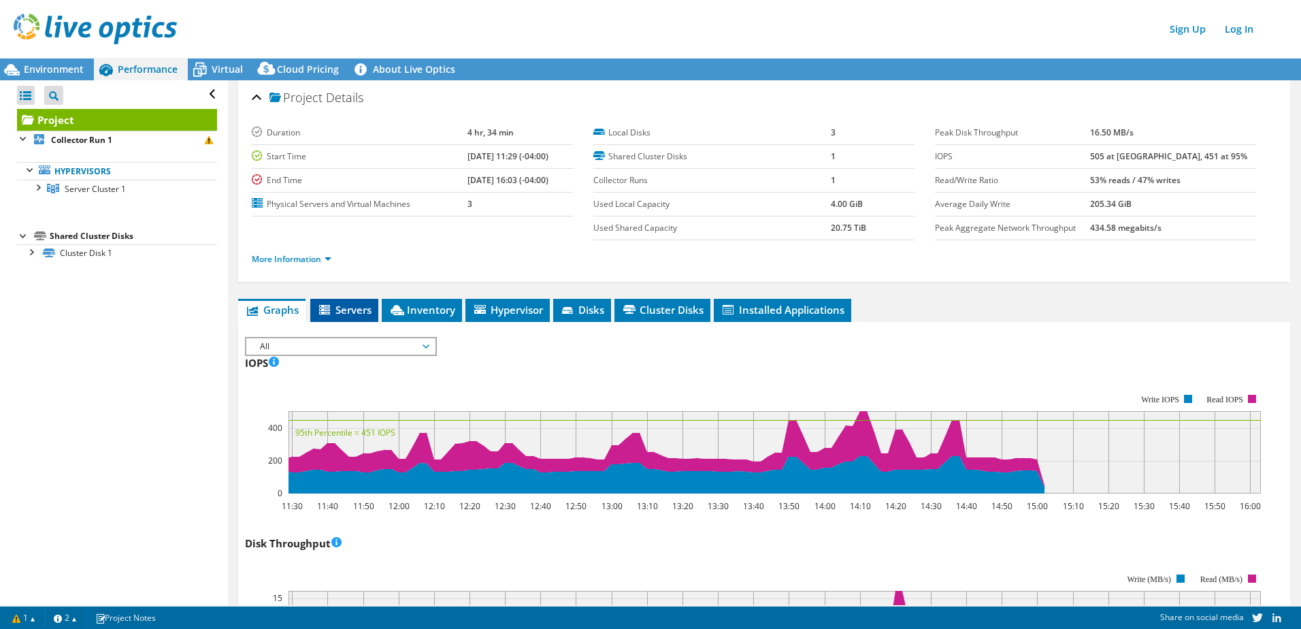
click at [367, 311] on span "Servers" at bounding box center [344, 310] width 54 height 14
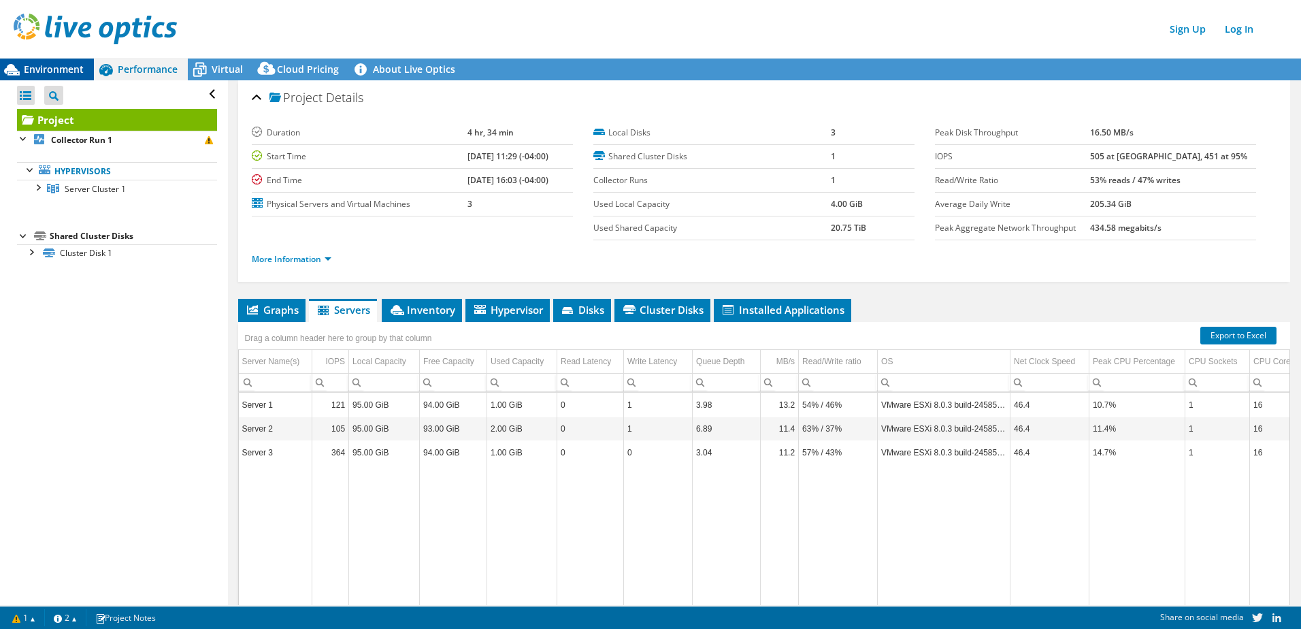
click at [86, 77] on div "Environment" at bounding box center [47, 69] width 94 height 22
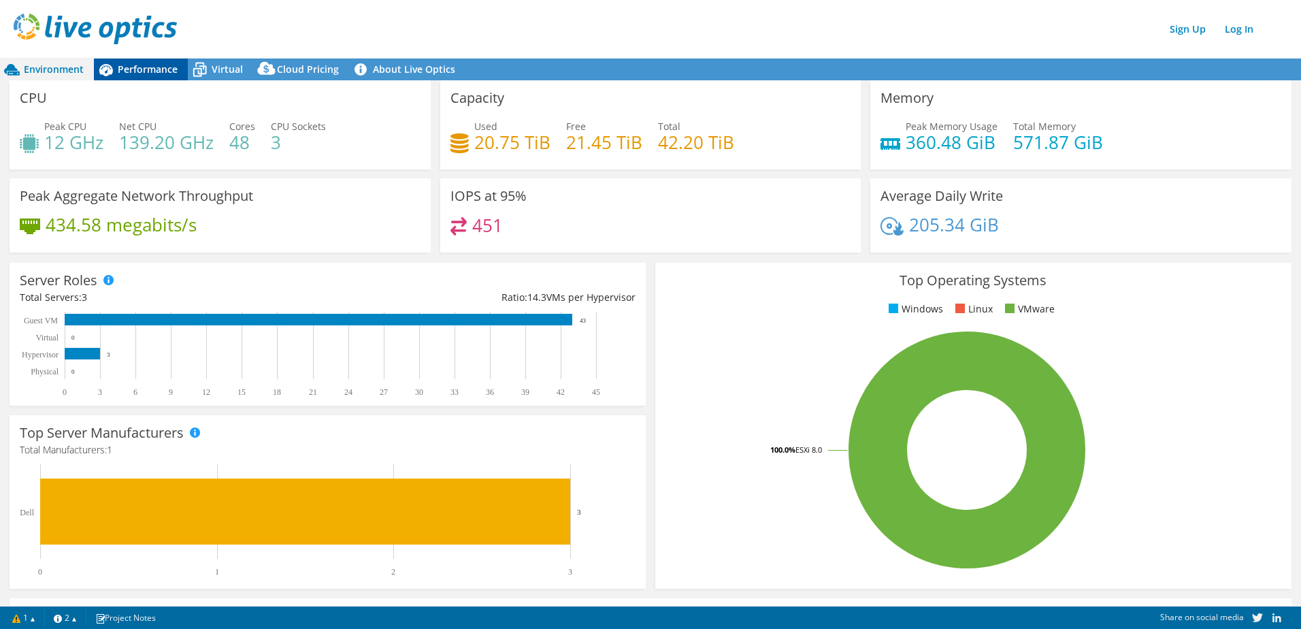
click at [149, 69] on span "Performance" at bounding box center [148, 69] width 60 height 13
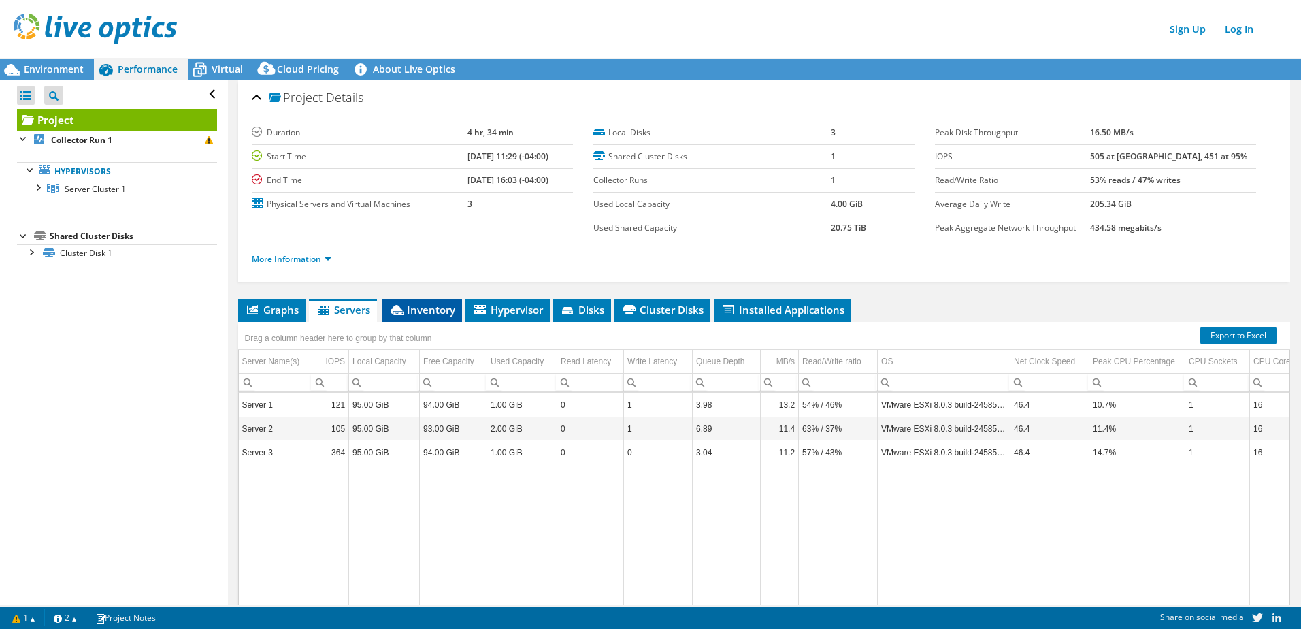
click at [414, 304] on span "Inventory" at bounding box center [421, 310] width 67 height 14
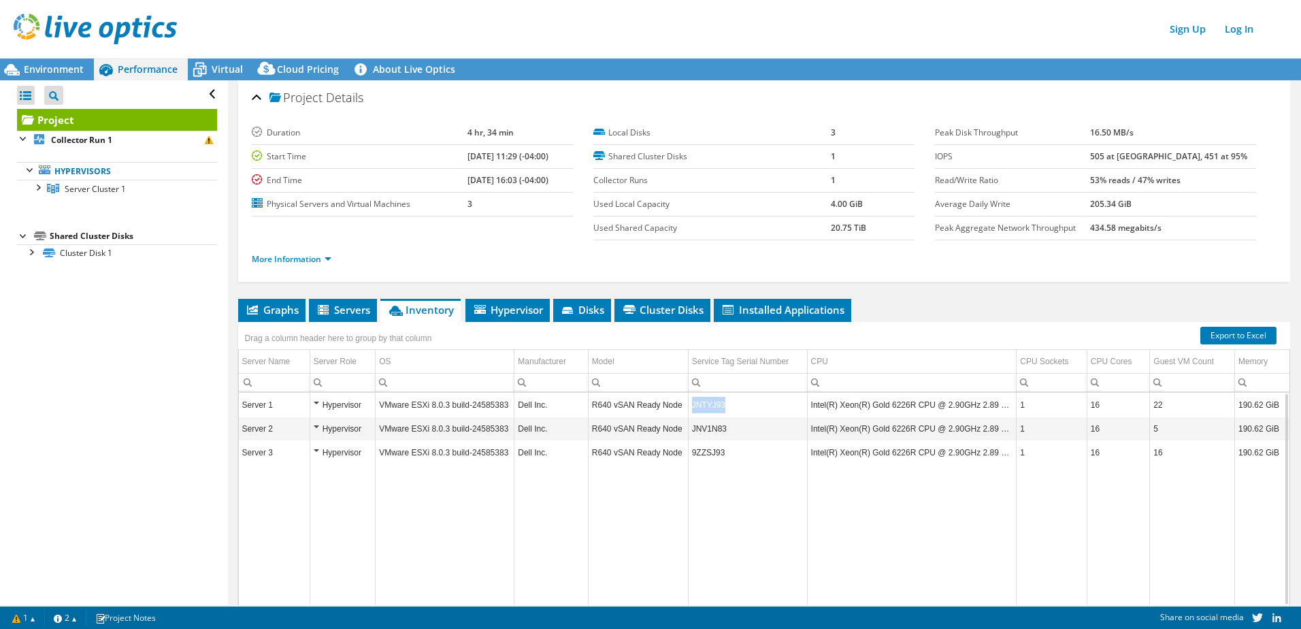
drag, startPoint x: 717, startPoint y: 405, endPoint x: 690, endPoint y: 406, distance: 26.6
click at [690, 406] on td "JNTYJ93" at bounding box center [747, 405] width 119 height 24
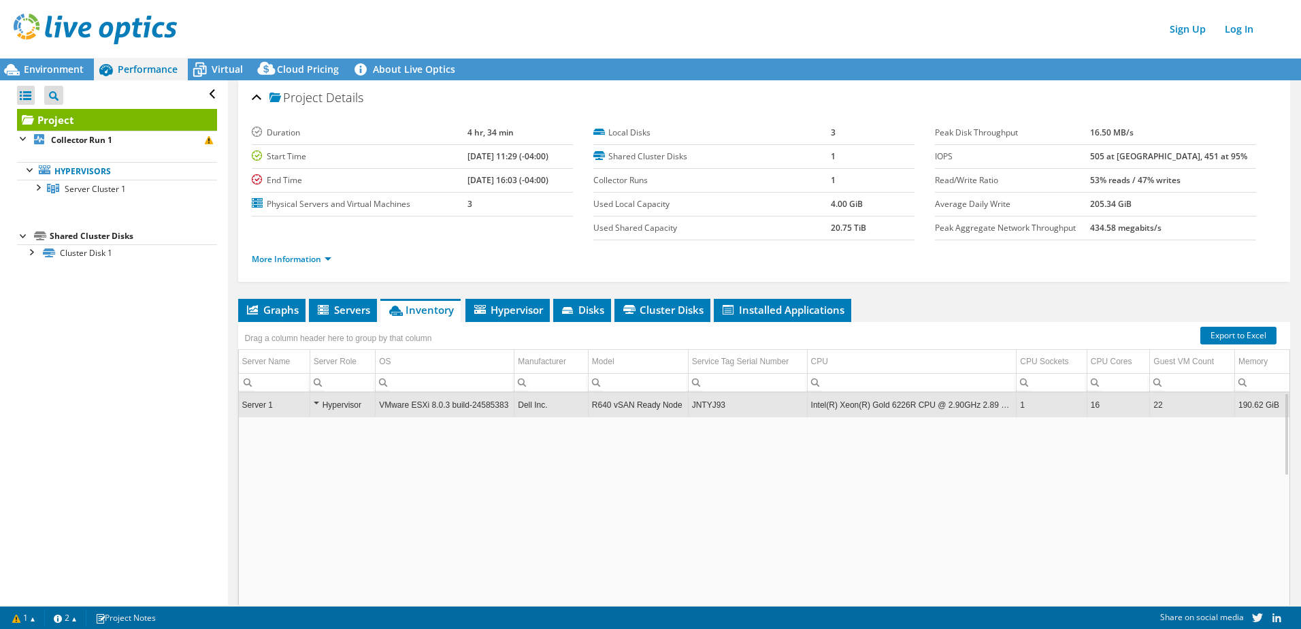
copy td "JNTYJ93"
click at [699, 409] on td "JNTYJ93" at bounding box center [747, 405] width 119 height 24
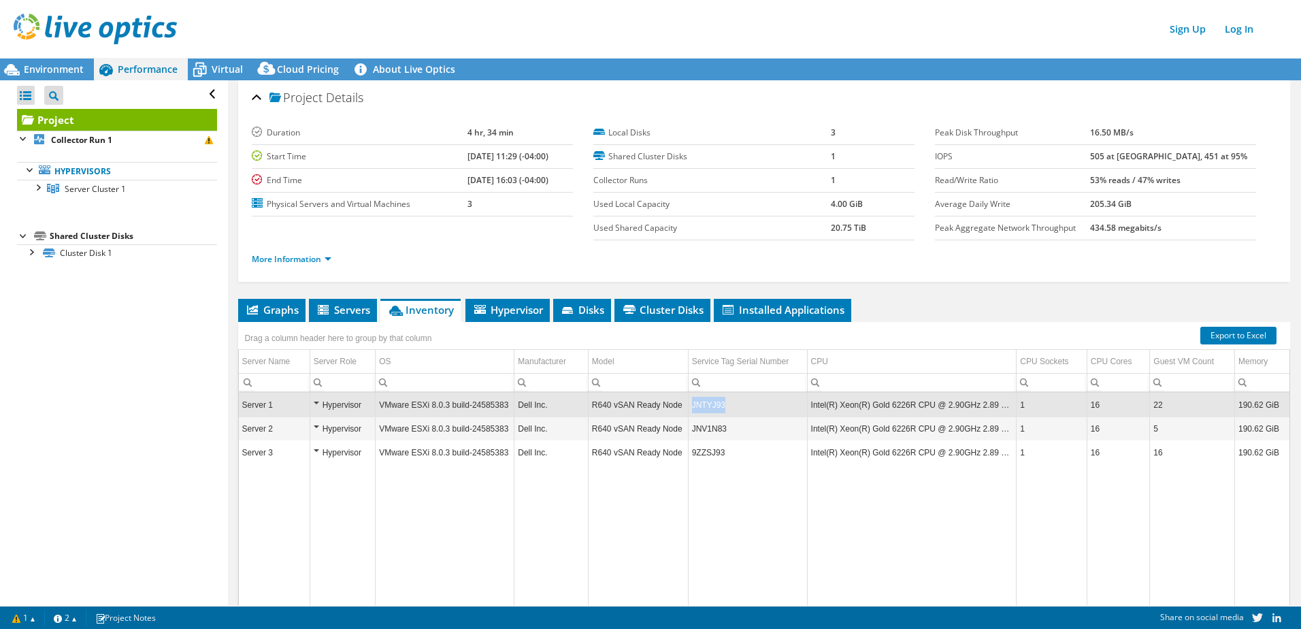
click at [699, 409] on td "JNTYJ93" at bounding box center [747, 405] width 119 height 24
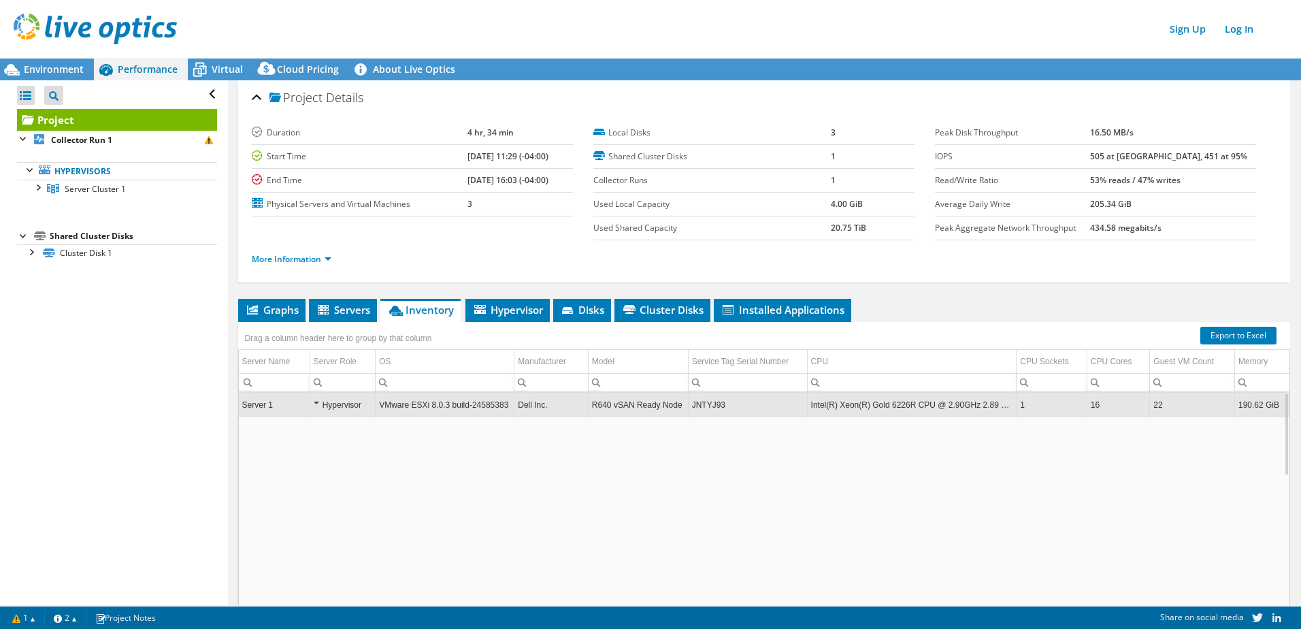
click at [699, 409] on td "JNTYJ93" at bounding box center [747, 405] width 119 height 24
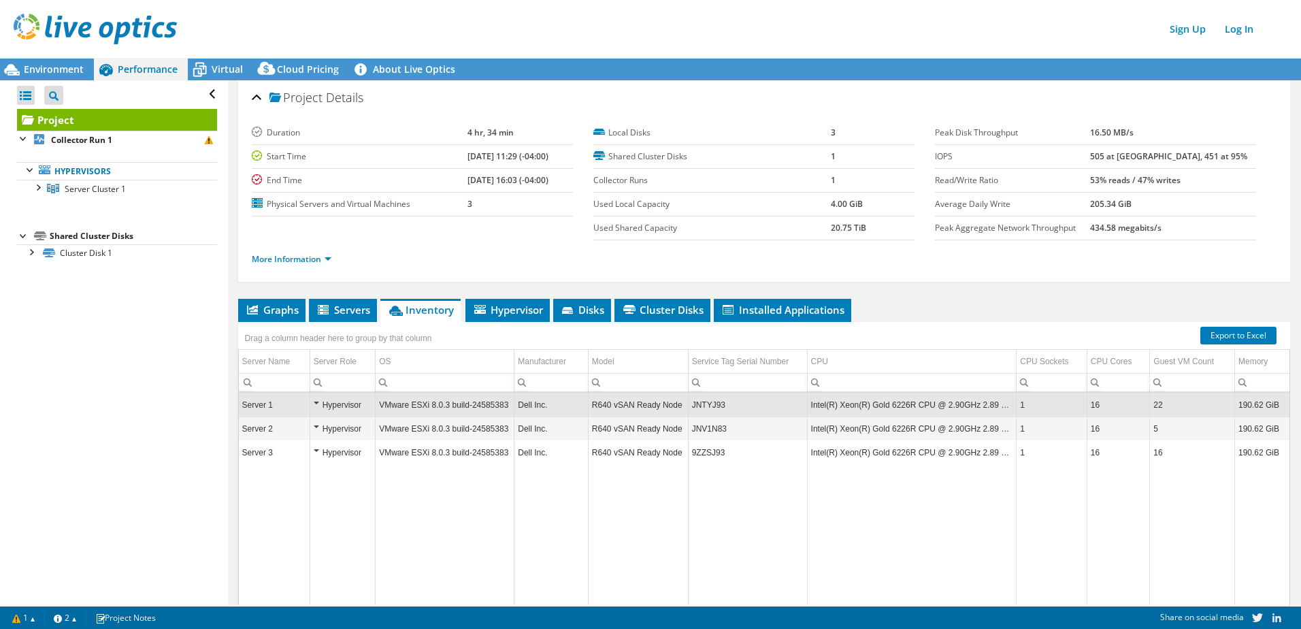
click at [699, 409] on td "JNTYJ93" at bounding box center [747, 405] width 119 height 24
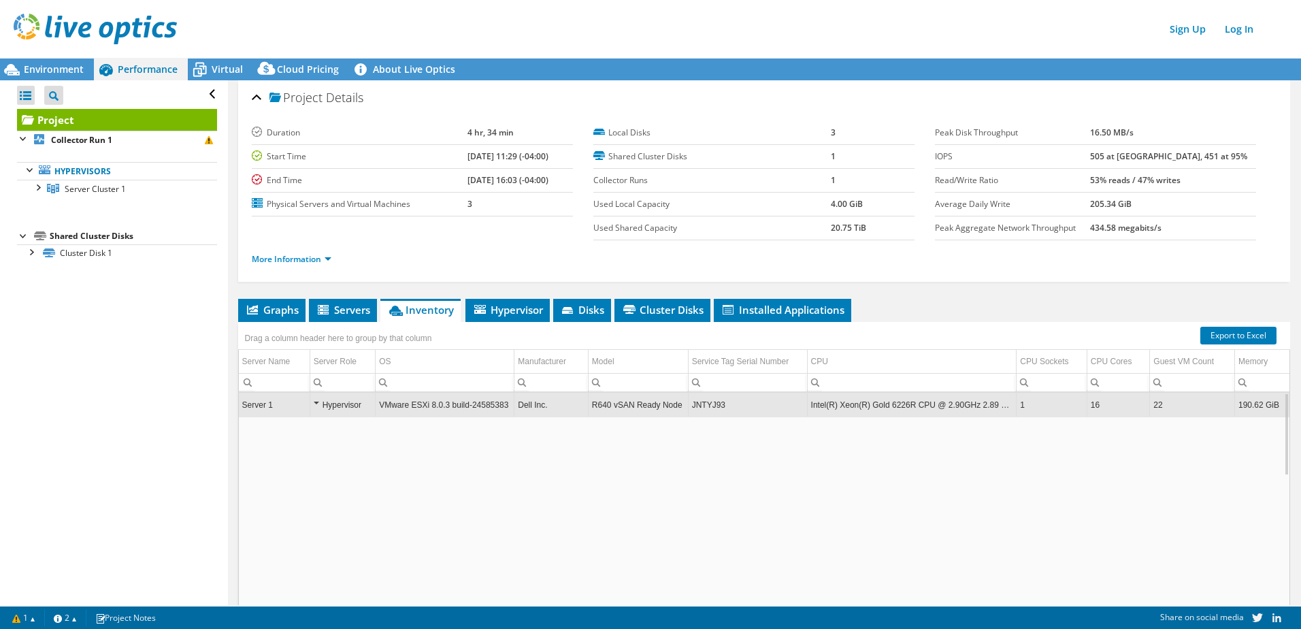
click at [701, 409] on td "JNTYJ93" at bounding box center [747, 405] width 119 height 24
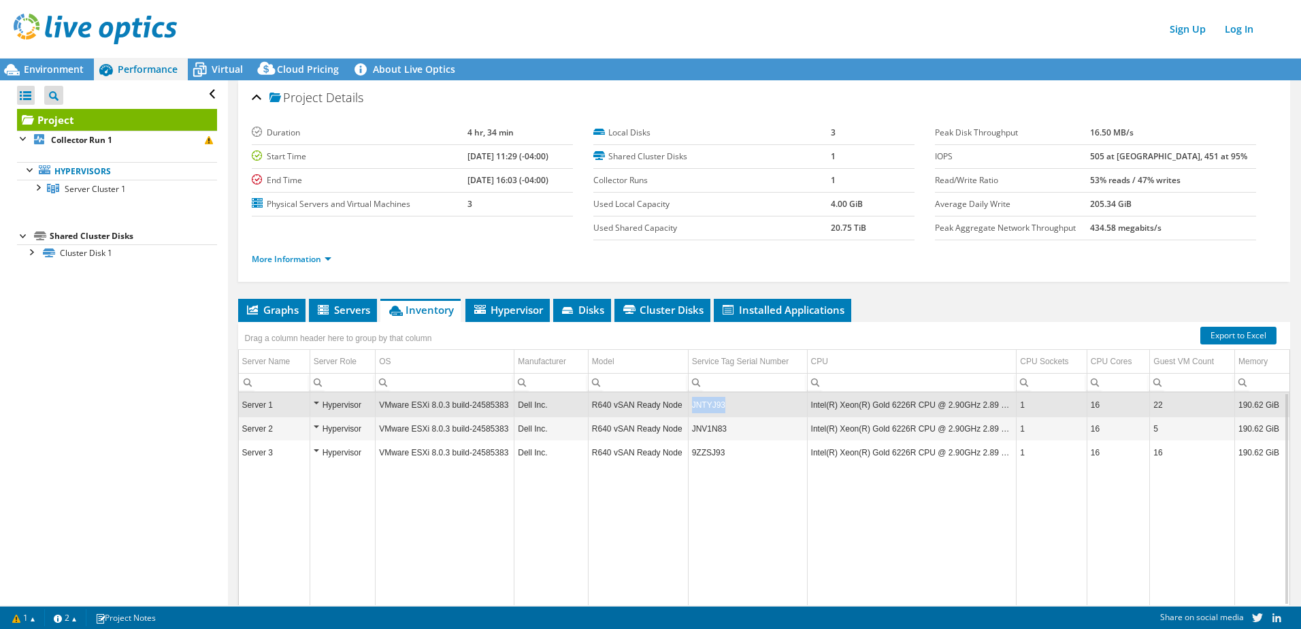
click at [701, 409] on td "JNTYJ93" at bounding box center [747, 405] width 119 height 24
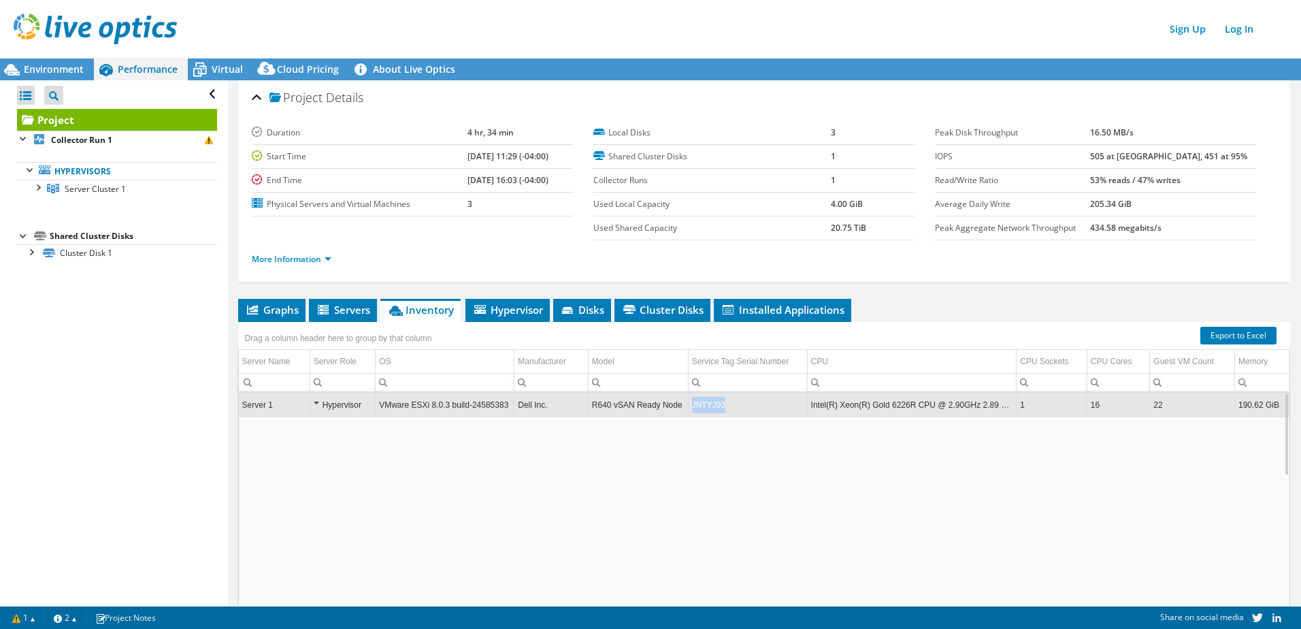
drag, startPoint x: 720, startPoint y: 404, endPoint x: 690, endPoint y: 407, distance: 29.4
click at [690, 407] on td "JNTYJ93" at bounding box center [747, 405] width 119 height 24
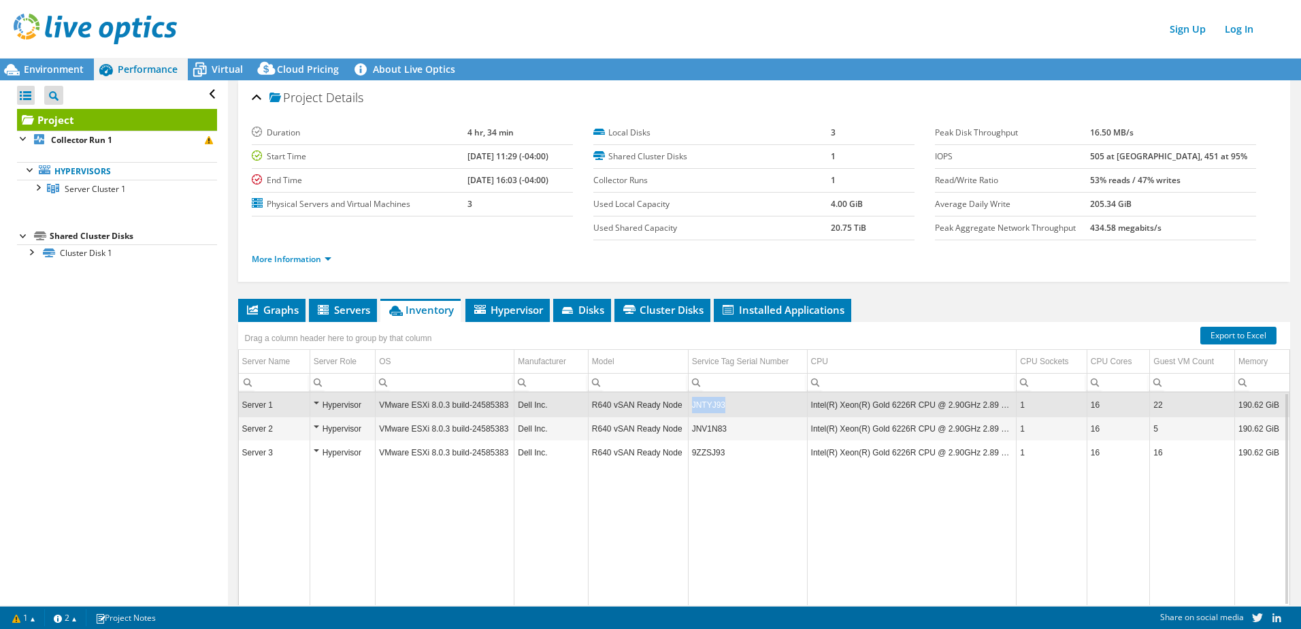
drag, startPoint x: 718, startPoint y: 406, endPoint x: 686, endPoint y: 408, distance: 32.0
click at [688, 408] on td "JNTYJ93" at bounding box center [747, 405] width 119 height 24
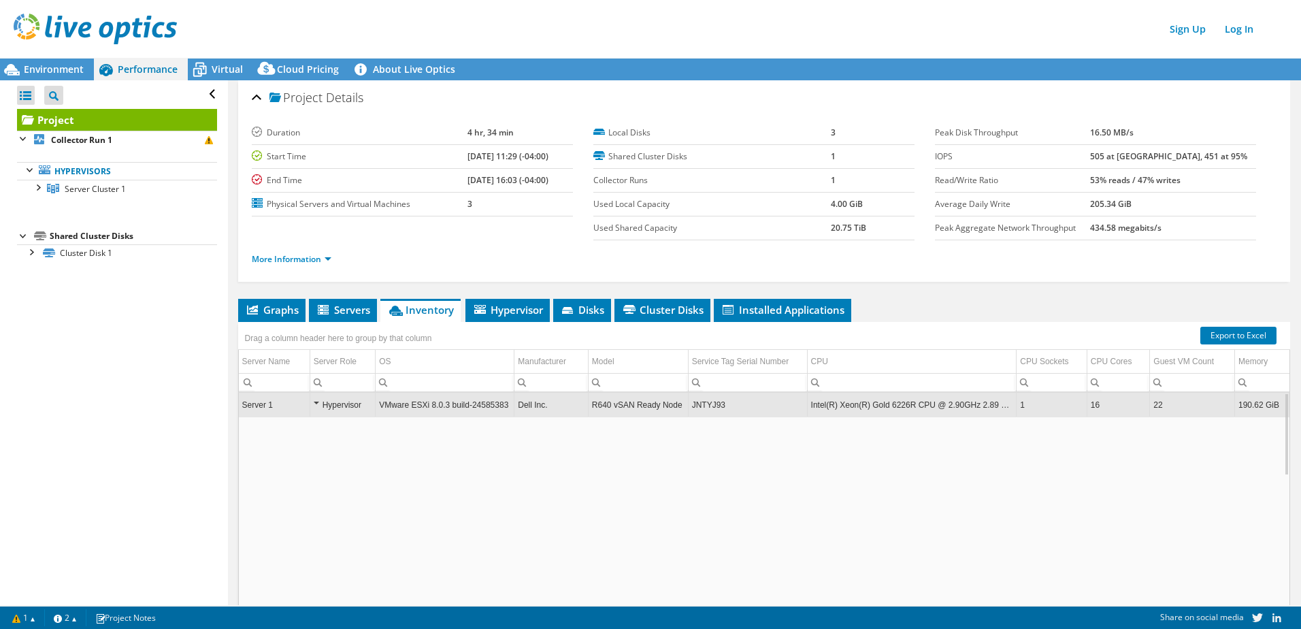
click at [322, 314] on icon at bounding box center [323, 310] width 11 height 10
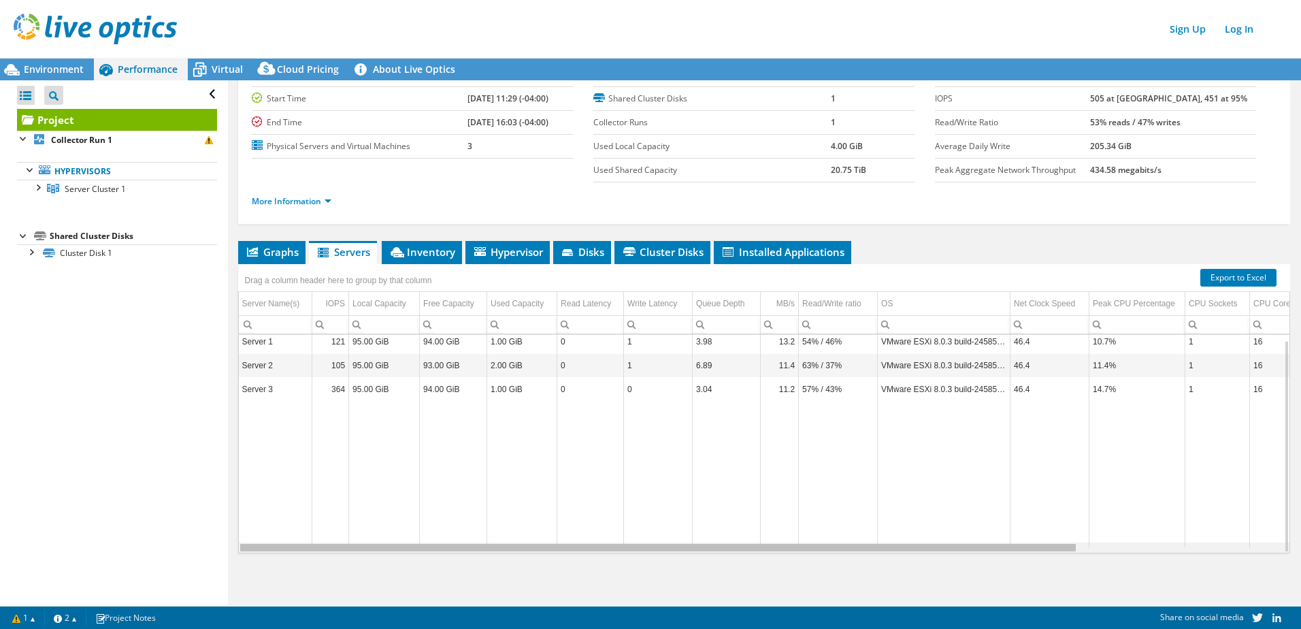
drag, startPoint x: 405, startPoint y: 551, endPoint x: 300, endPoint y: 520, distance: 110.0
click at [301, 528] on body "Sign Up Log In This project has been archived. No changes can be made, and grap…" at bounding box center [650, 314] width 1301 height 629
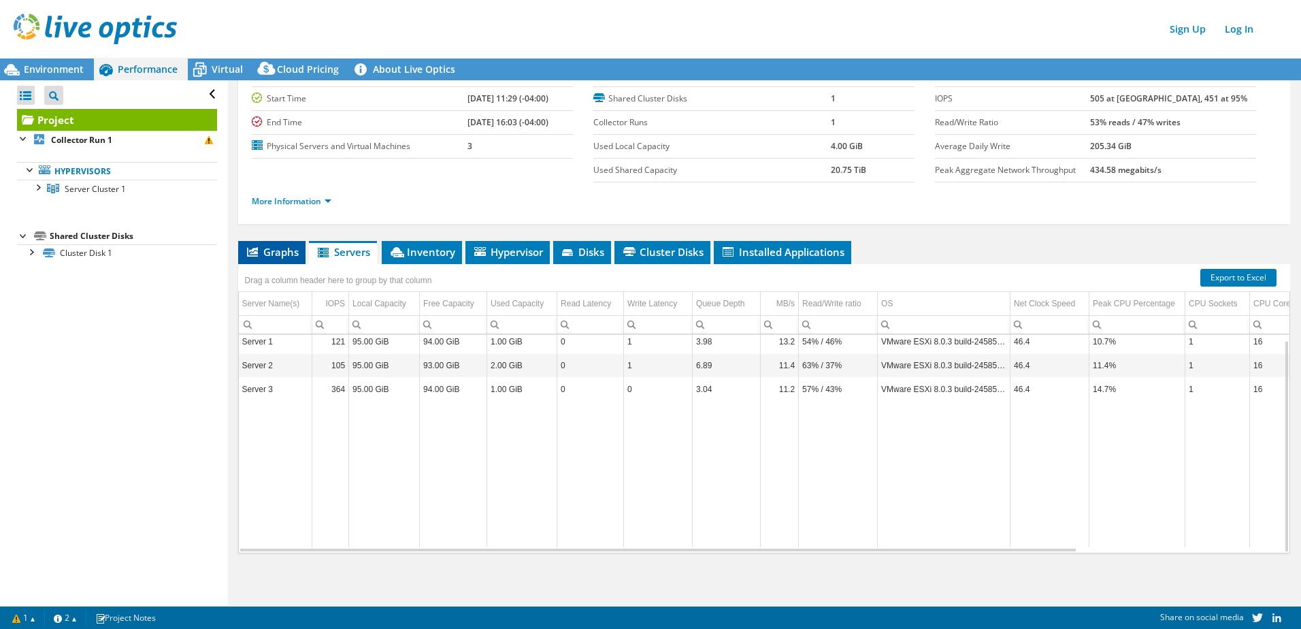
click at [293, 251] on span "Graphs" at bounding box center [272, 252] width 54 height 14
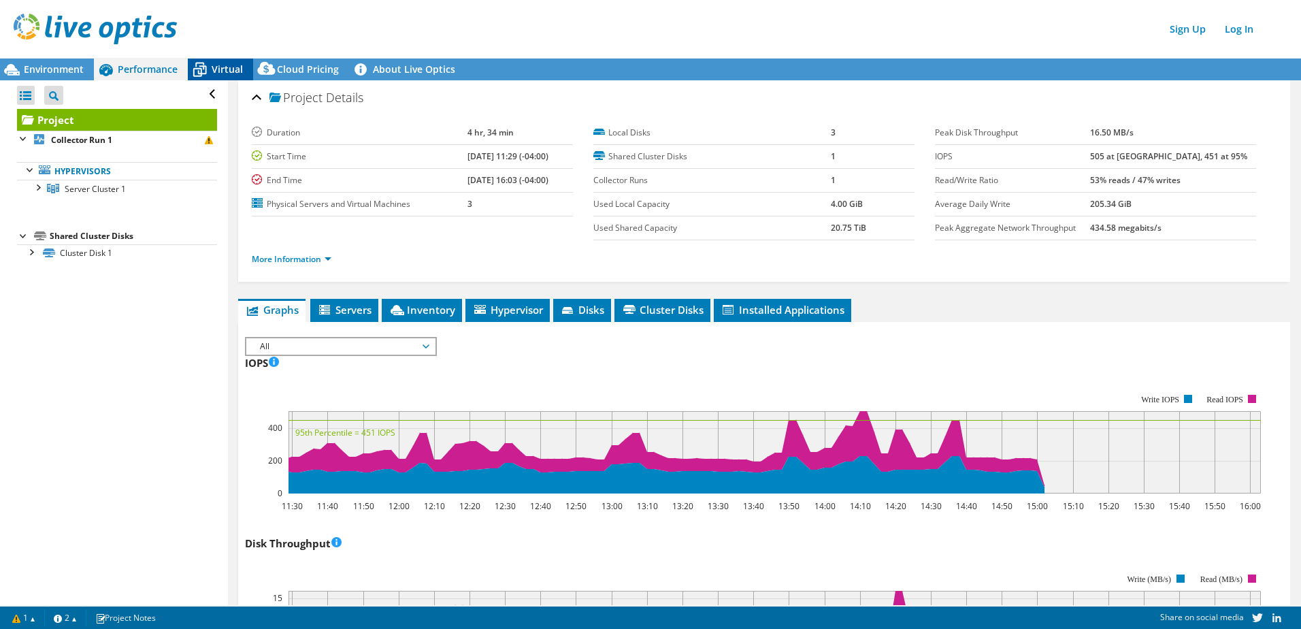
click at [238, 73] on span "Virtual" at bounding box center [227, 69] width 31 height 13
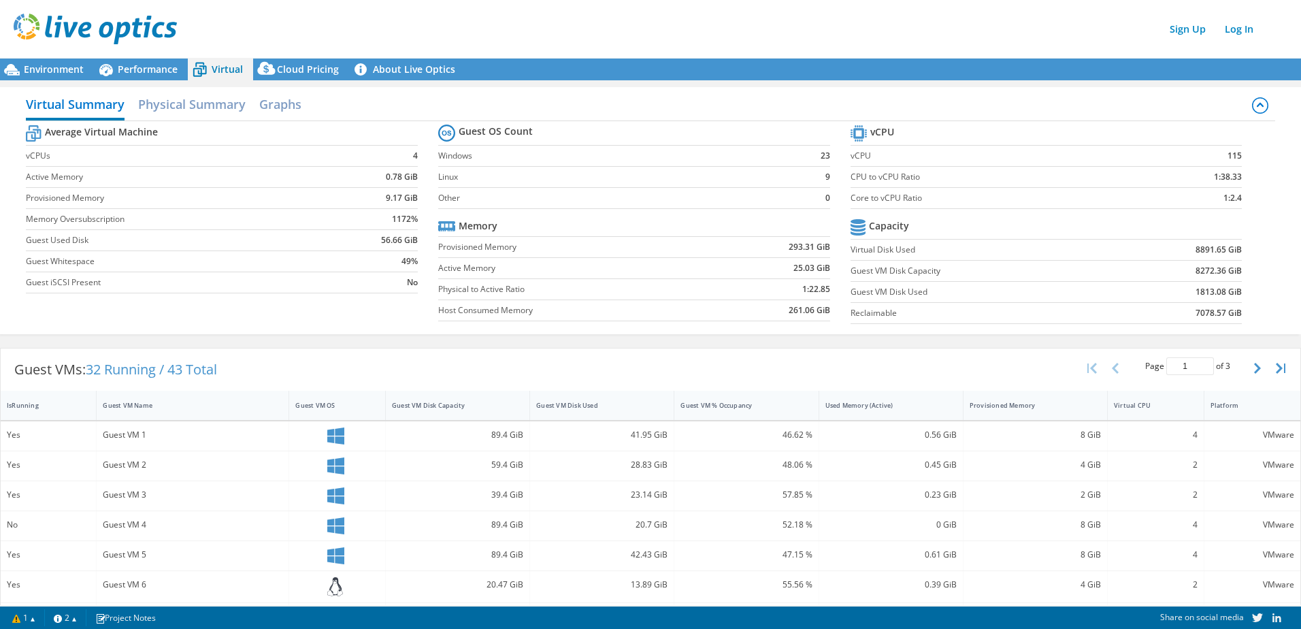
click at [939, 286] on label "Guest VM Disk Used" at bounding box center [982, 292] width 265 height 14
click at [209, 115] on h2 "Physical Summary" at bounding box center [191, 105] width 107 height 30
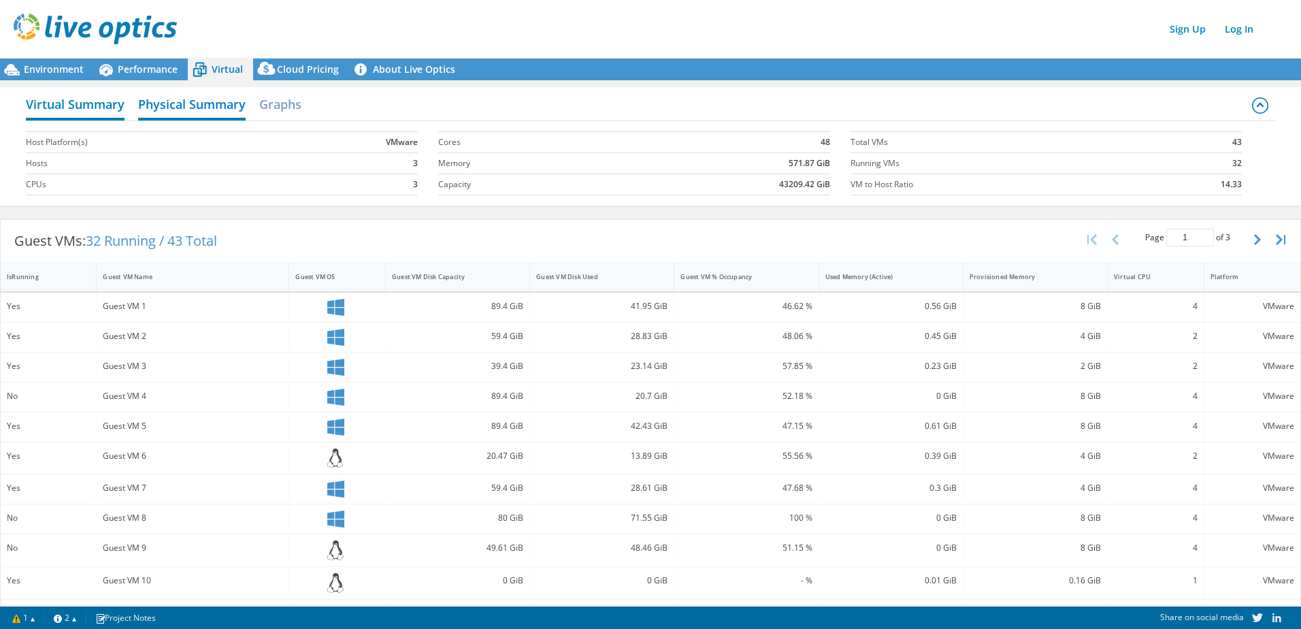
click at [83, 101] on h2 "Virtual Summary" at bounding box center [75, 105] width 99 height 30
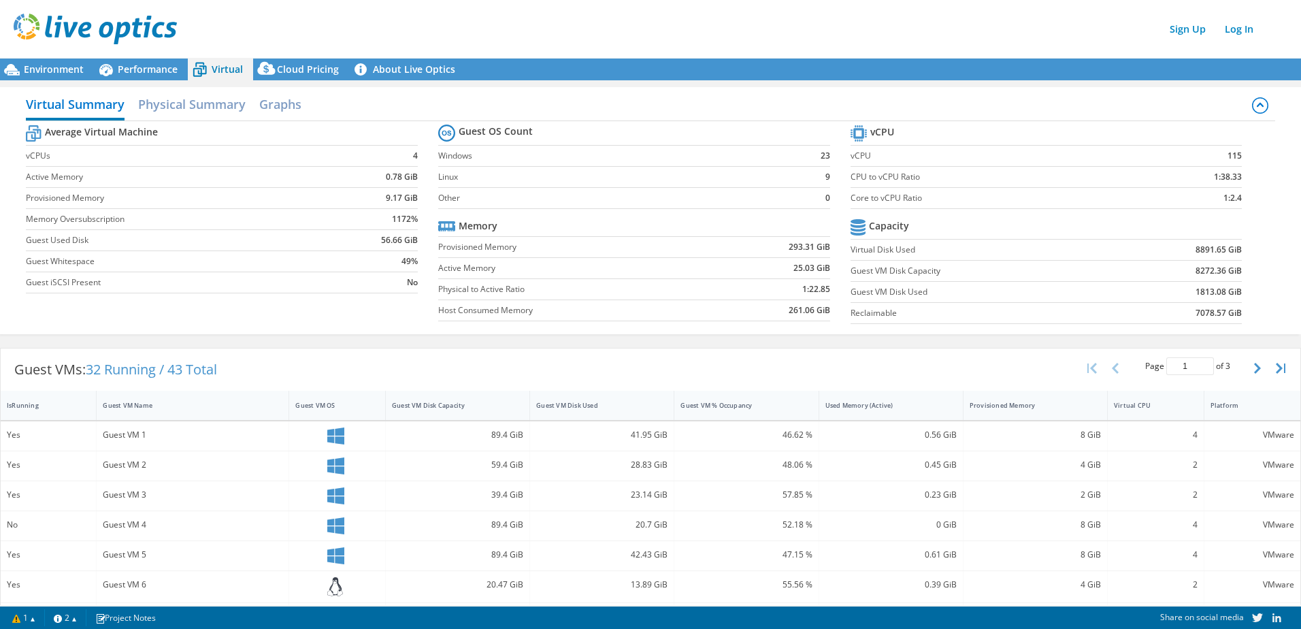
scroll to position [272, 0]
click at [894, 269] on label "Guest VM Disk Capacity" at bounding box center [982, 271] width 265 height 14
click at [332, 294] on section "Average Virtual Machine vCPUs 4 Active Memory 0.78 GiB Provisioned Memory 9.17 …" at bounding box center [232, 211] width 412 height 178
drag, startPoint x: 380, startPoint y: 241, endPoint x: 414, endPoint y: 241, distance: 34.0
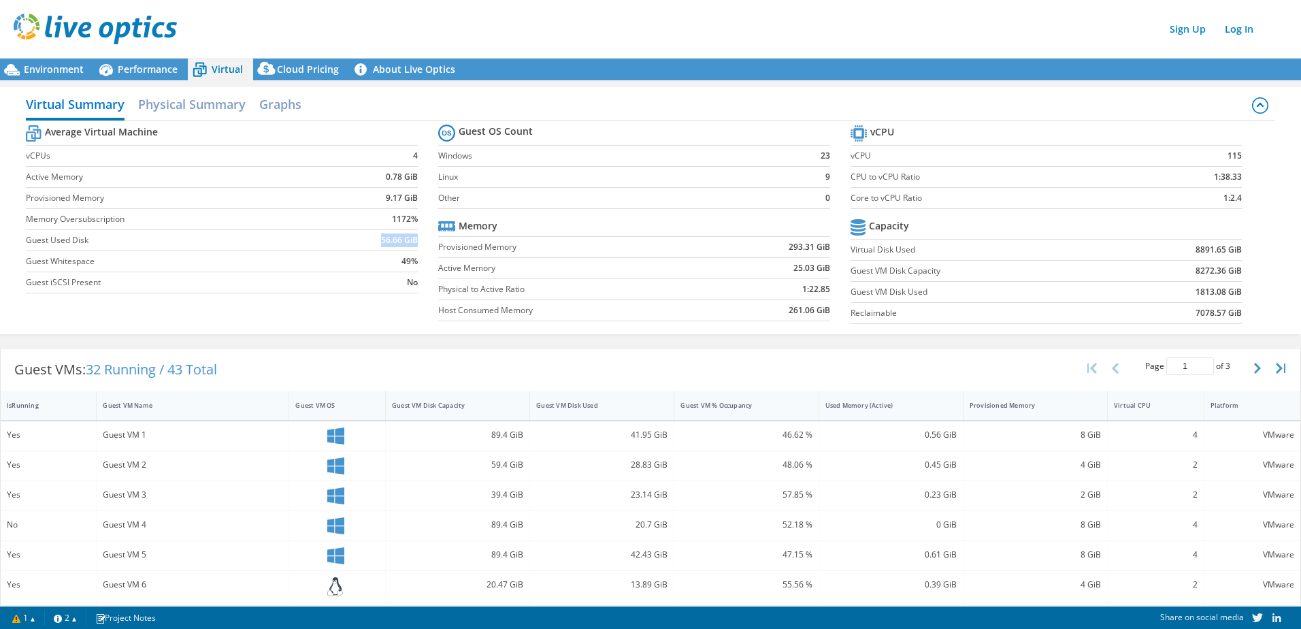
click at [414, 241] on b "56.66 GiB" at bounding box center [399, 240] width 37 height 14
drag, startPoint x: 414, startPoint y: 241, endPoint x: 403, endPoint y: 241, distance: 10.2
click at [403, 241] on b "56.66 GiB" at bounding box center [399, 240] width 37 height 14
click at [404, 261] on b "49%" at bounding box center [409, 261] width 16 height 14
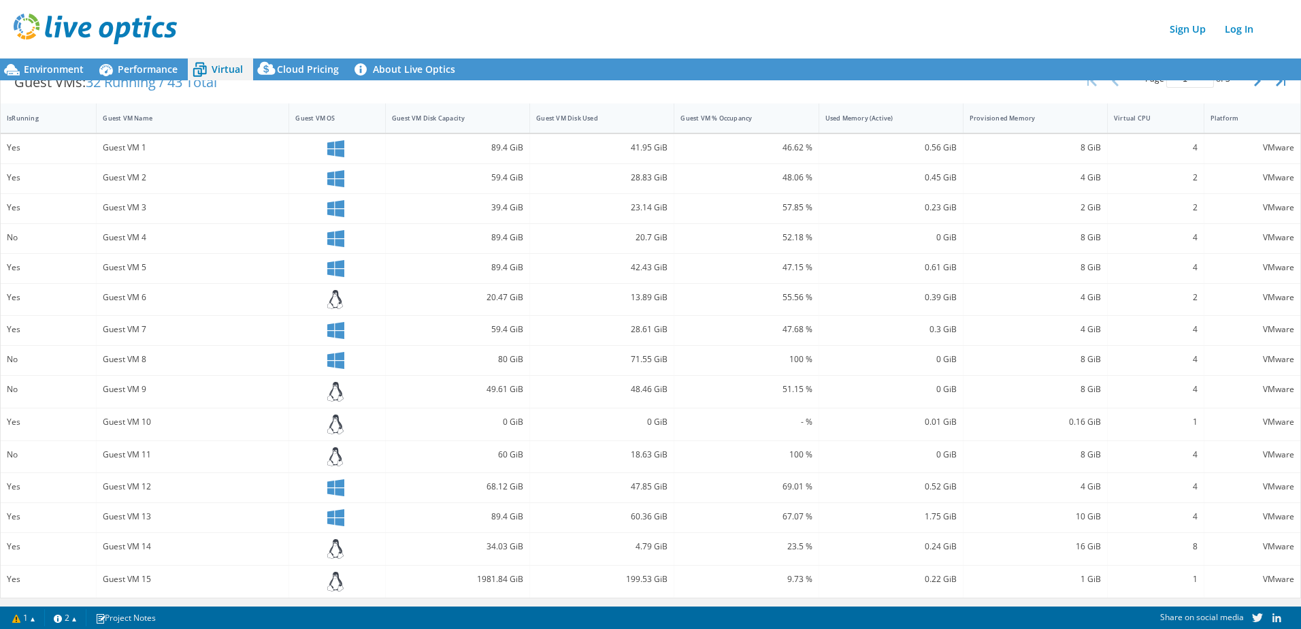
scroll to position [0, 0]
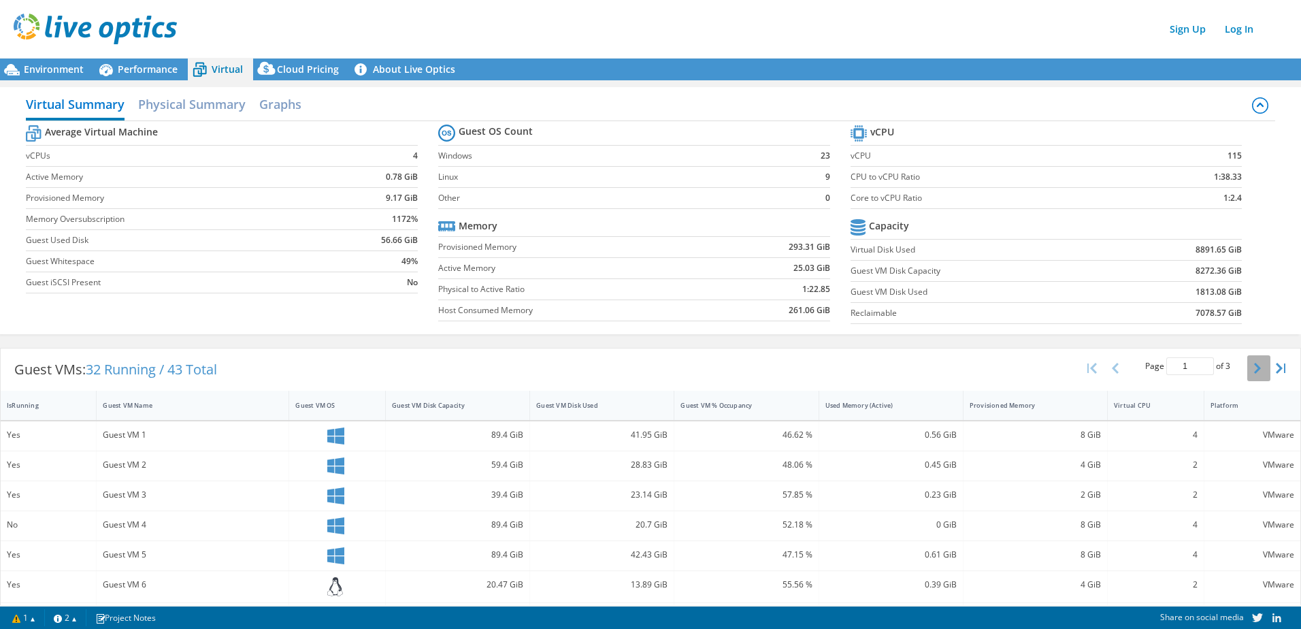
click at [1254, 369] on icon "button" at bounding box center [1257, 368] width 7 height 11
type input "2"
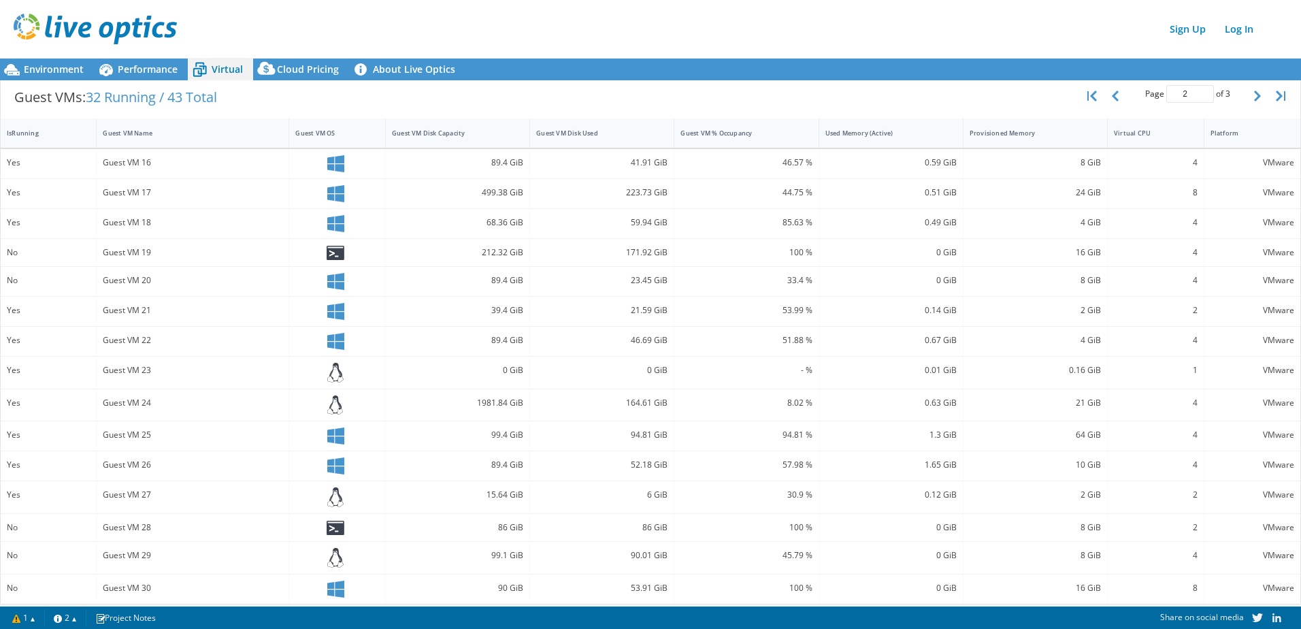
scroll to position [278, 0]
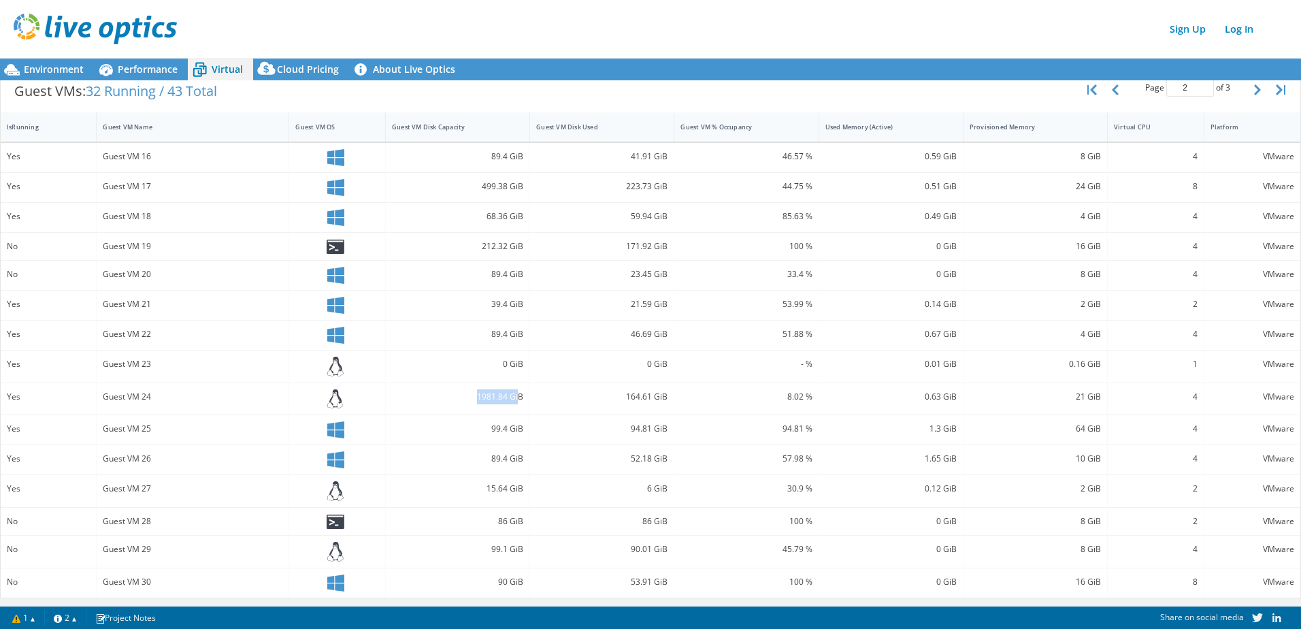
drag, startPoint x: 516, startPoint y: 400, endPoint x: 464, endPoint y: 402, distance: 51.7
click at [464, 402] on div "1981.84 GiB" at bounding box center [457, 396] width 131 height 15
drag, startPoint x: 464, startPoint y: 402, endPoint x: 482, endPoint y: 396, distance: 19.4
click at [482, 397] on div "1981.84 GiB" at bounding box center [457, 396] width 131 height 15
drag, startPoint x: 523, startPoint y: 395, endPoint x: 478, endPoint y: 400, distance: 45.8
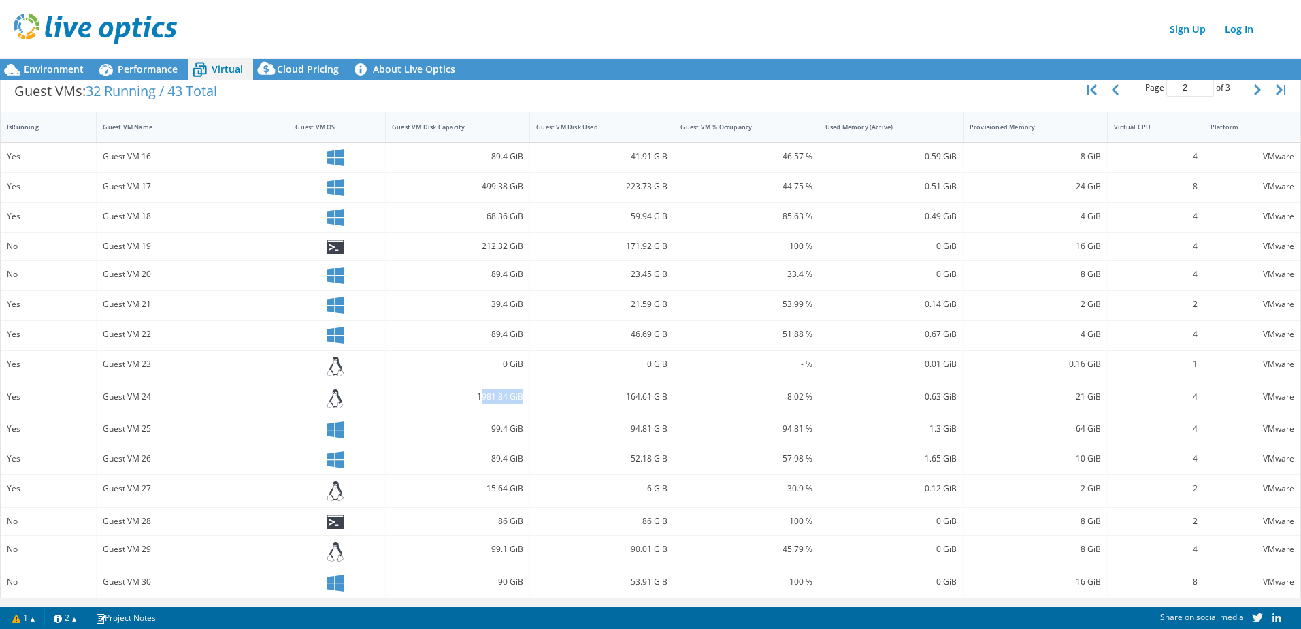
click at [478, 400] on div "1981.84 GiB" at bounding box center [458, 399] width 144 height 32
click at [473, 397] on div "1981.84 GiB" at bounding box center [457, 396] width 131 height 15
click at [158, 76] on div "Performance" at bounding box center [141, 69] width 94 height 22
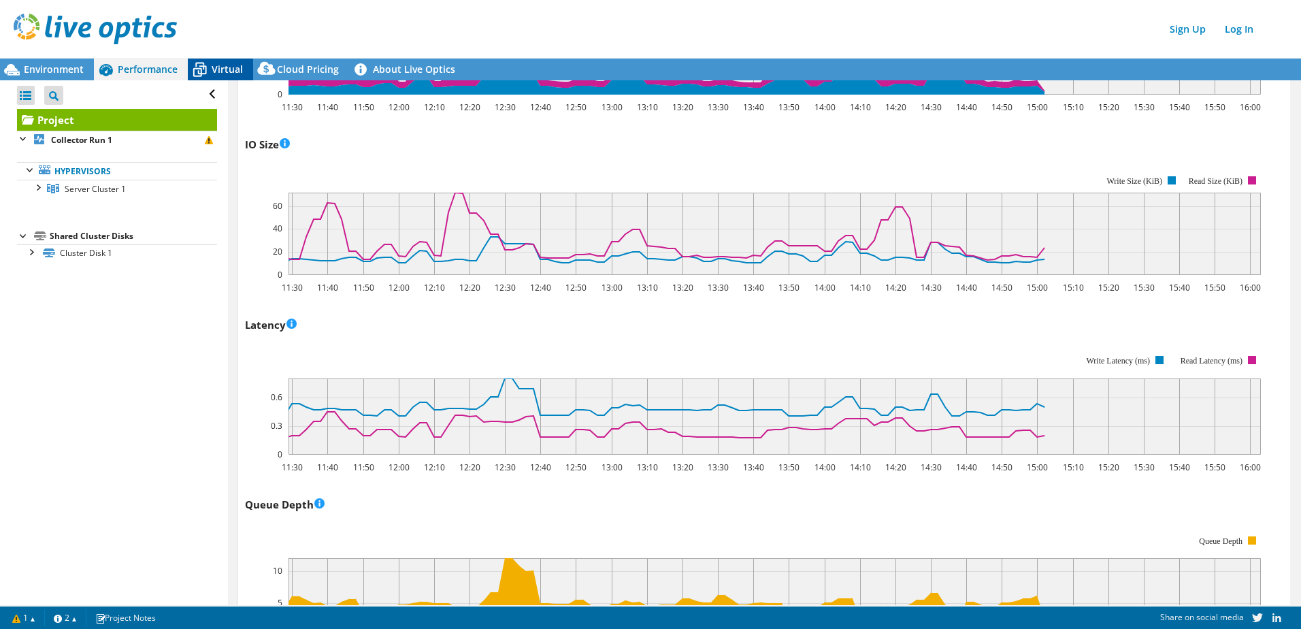
click at [203, 75] on icon at bounding box center [200, 70] width 24 height 24
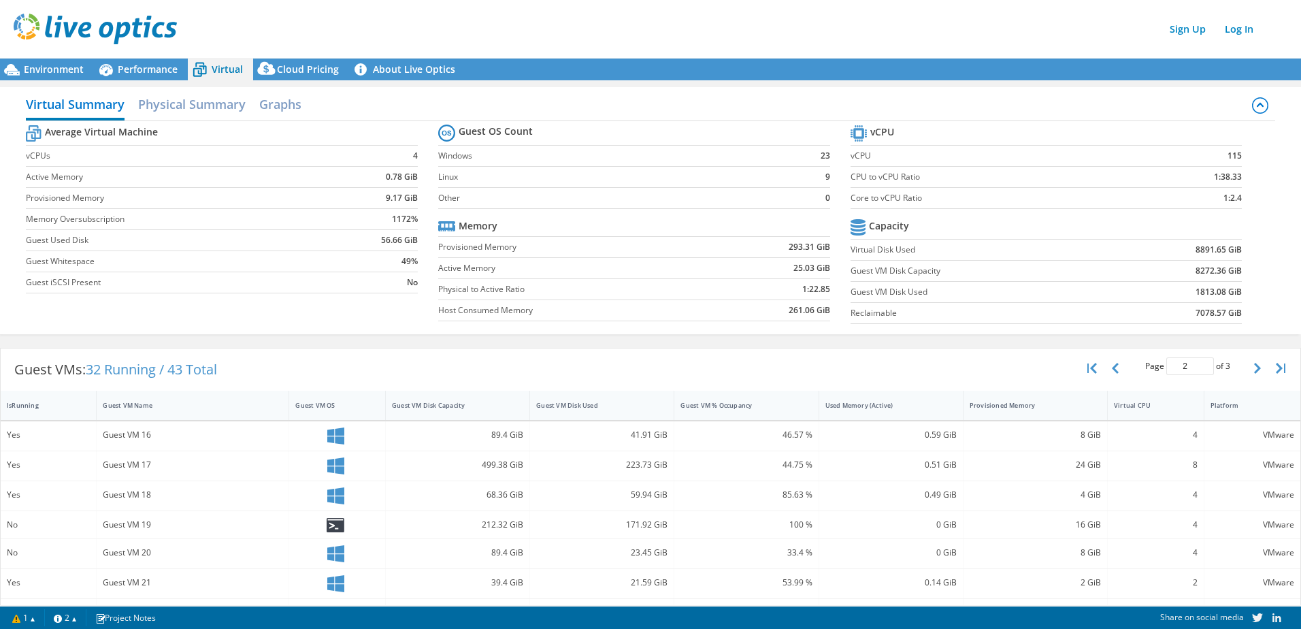
scroll to position [1258, 0]
click at [572, 305] on label "Host Consumed Memory" at bounding box center [577, 310] width 278 height 14
click at [329, 523] on icon at bounding box center [335, 525] width 17 height 14
click at [337, 524] on icon at bounding box center [335, 525] width 17 height 14
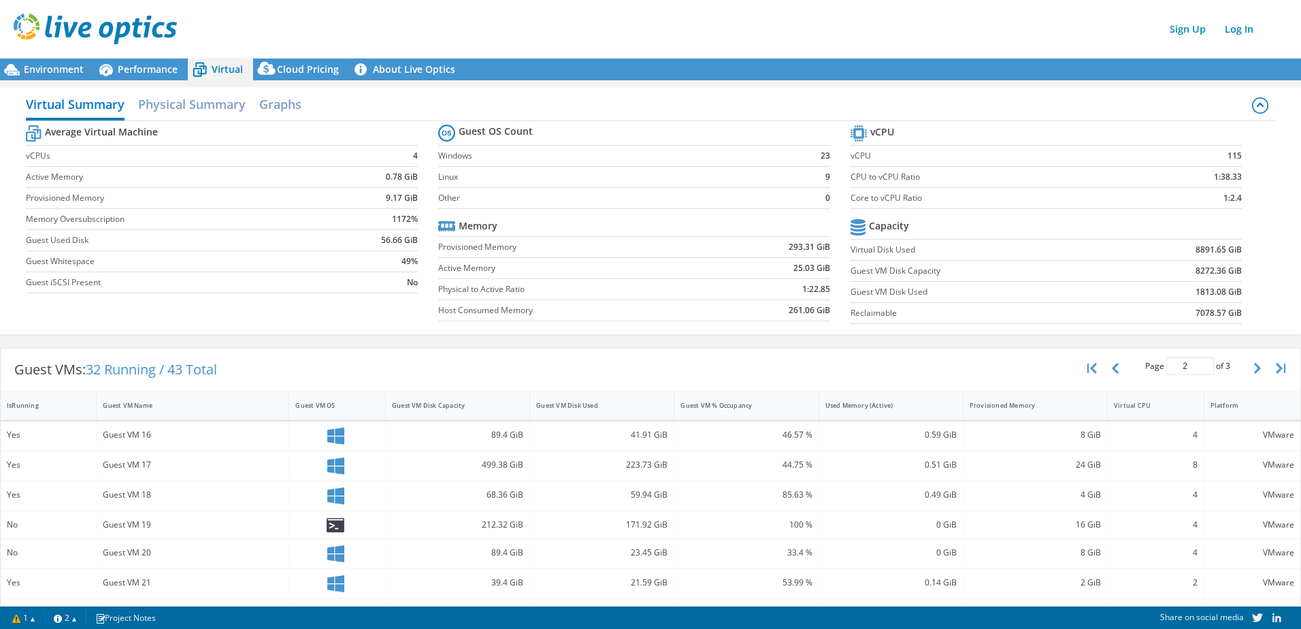
click at [331, 492] on icon at bounding box center [335, 495] width 17 height 17
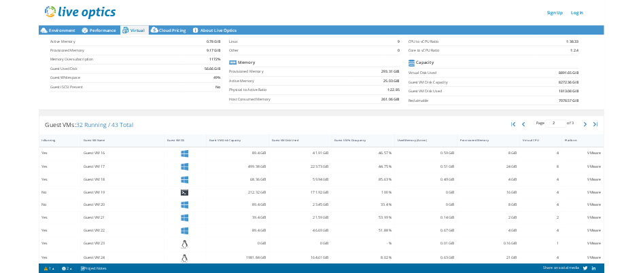
scroll to position [0, 0]
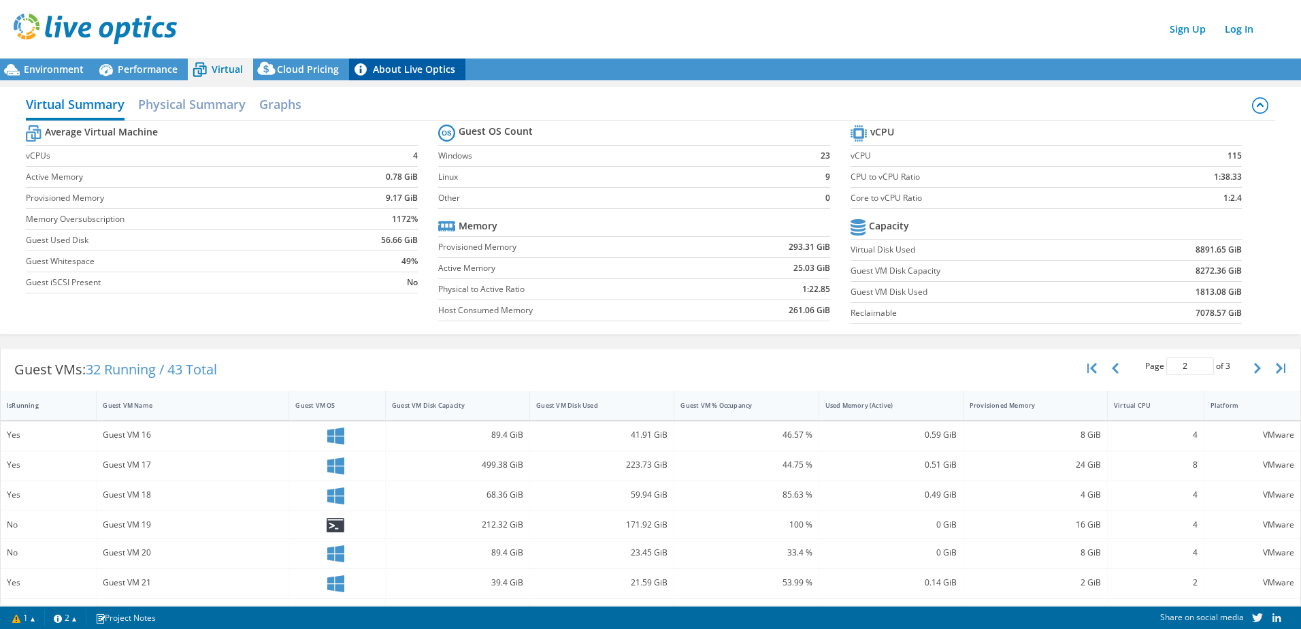
click at [410, 73] on link "About Live Optics" at bounding box center [407, 69] width 116 height 22
click at [539, 269] on label "Active Memory" at bounding box center [577, 268] width 278 height 14
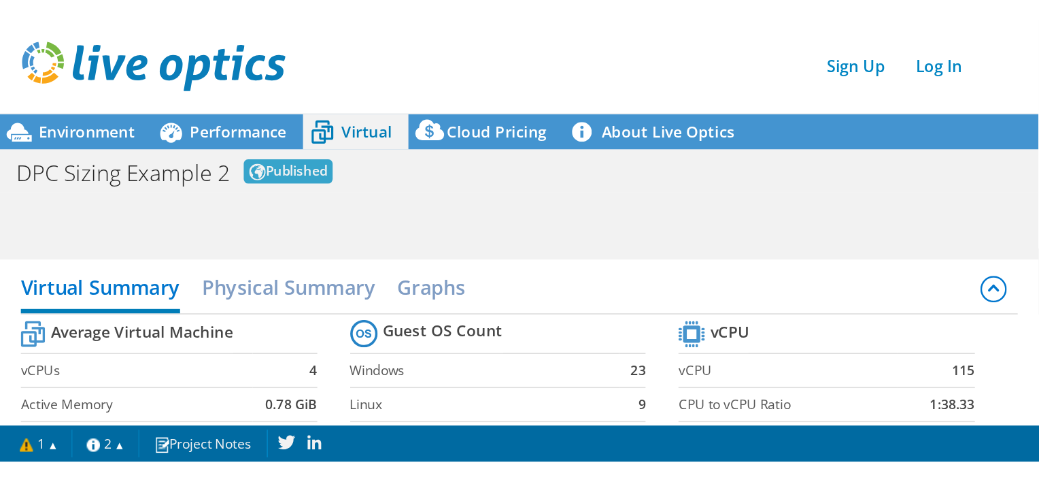
scroll to position [1575, 0]
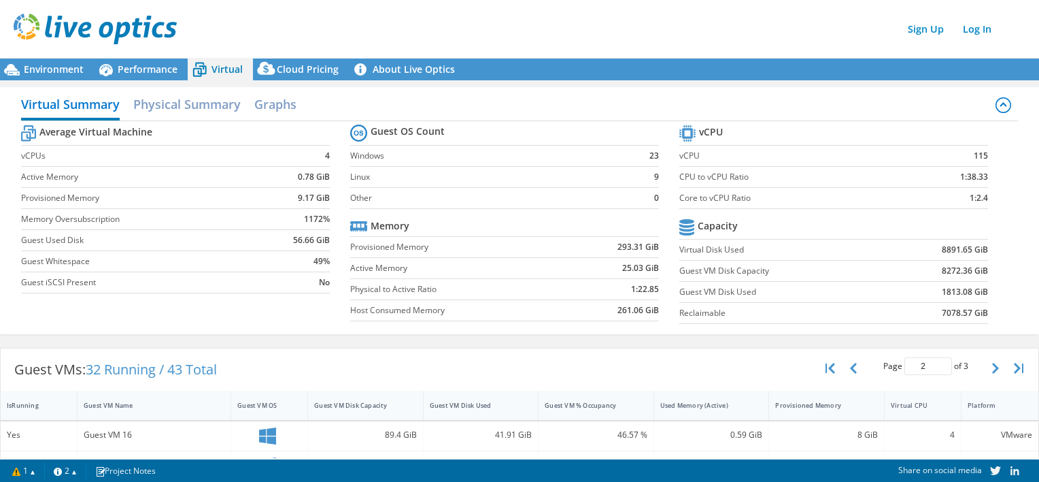
click at [59, 56] on header "Sign Up Log In" at bounding box center [533, 29] width 1067 height 58
click at [53, 67] on span "Environment" at bounding box center [54, 69] width 60 height 13
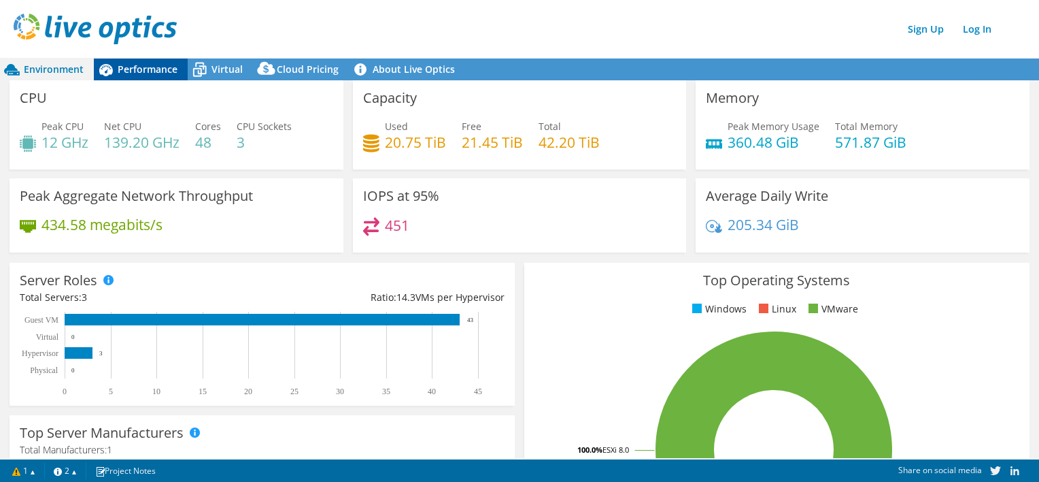
click at [154, 75] on span "Performance" at bounding box center [148, 69] width 60 height 13
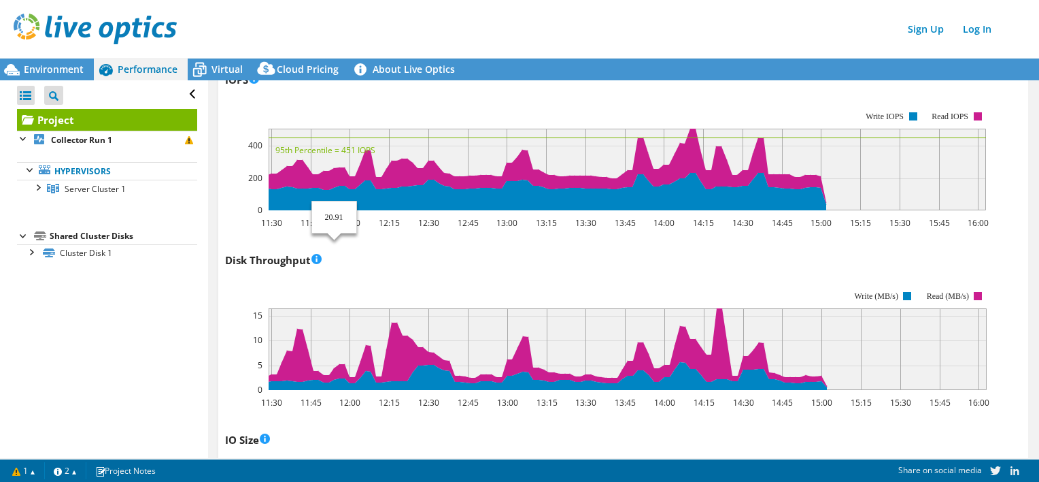
scroll to position [206, 0]
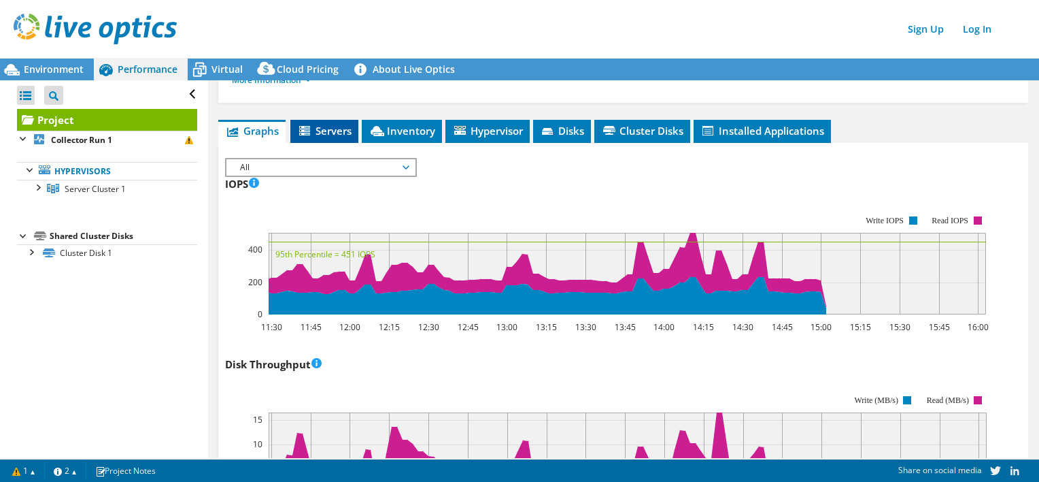
click at [318, 124] on span "Servers" at bounding box center [324, 131] width 54 height 14
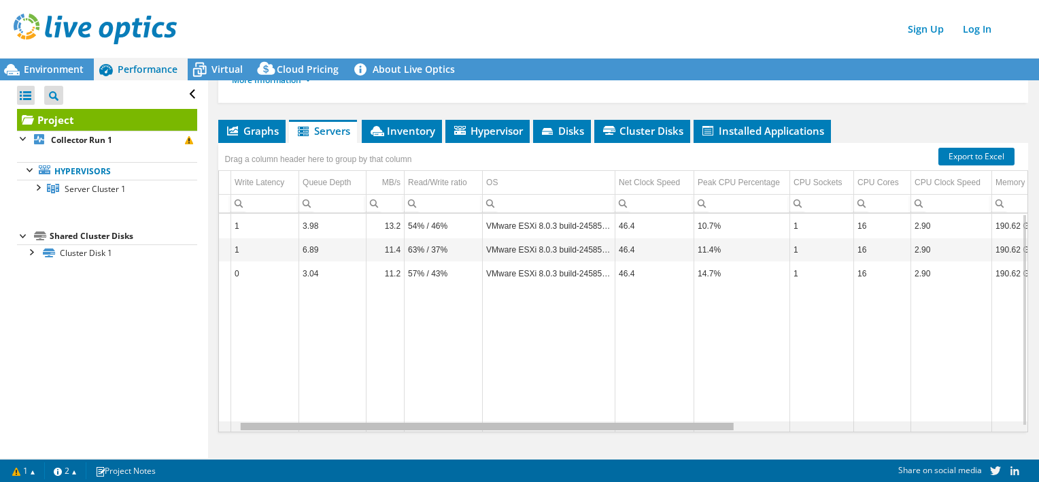
scroll to position [0, 0]
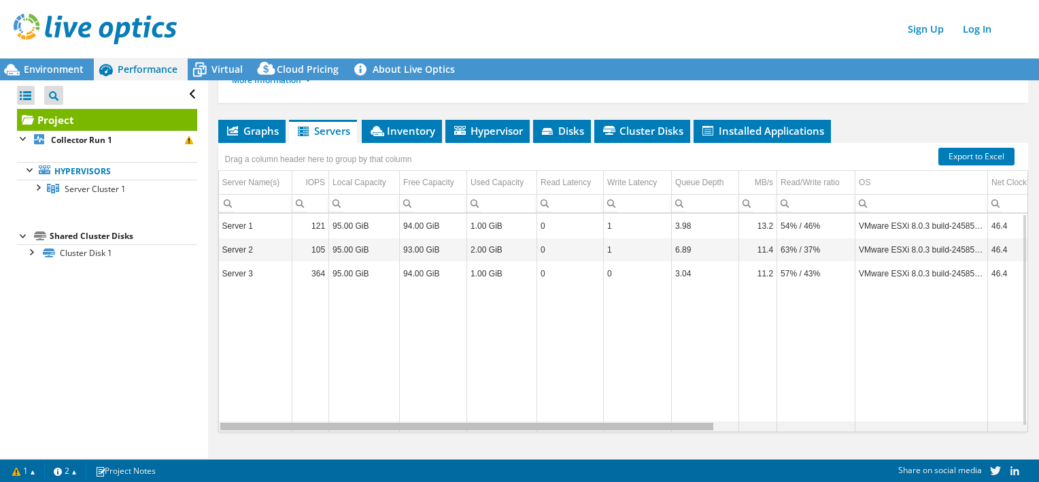
drag, startPoint x: 596, startPoint y: 425, endPoint x: 348, endPoint y: 412, distance: 248.0
click at [349, 413] on body "Sign Up Log In This project has been archived. No changes can be made, and grap…" at bounding box center [519, 241] width 1039 height 482
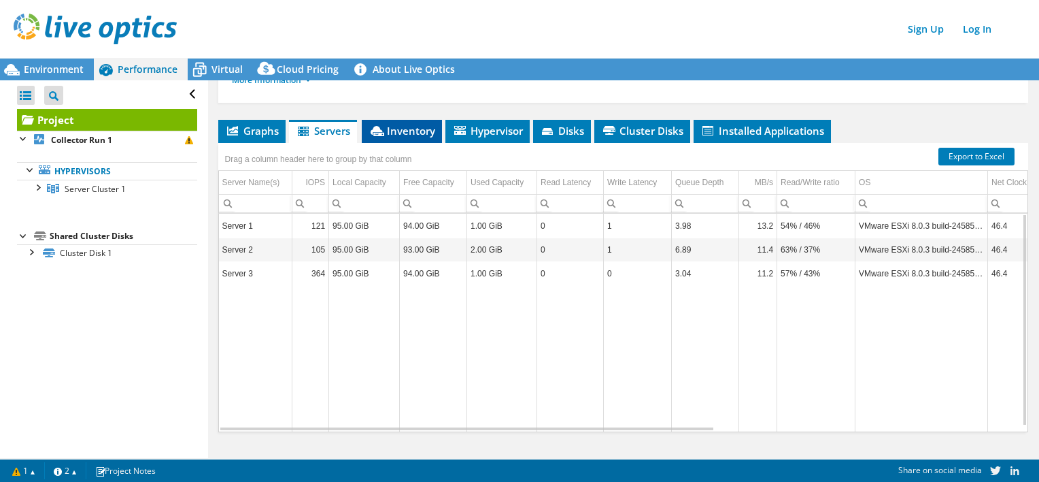
click at [392, 133] on span "Inventory" at bounding box center [402, 131] width 67 height 14
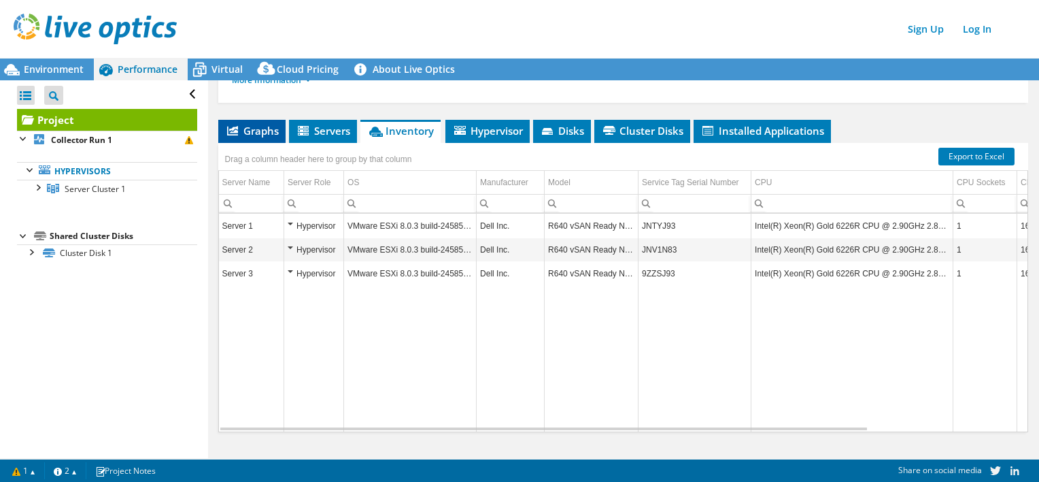
click at [257, 124] on span "Graphs" at bounding box center [252, 131] width 54 height 14
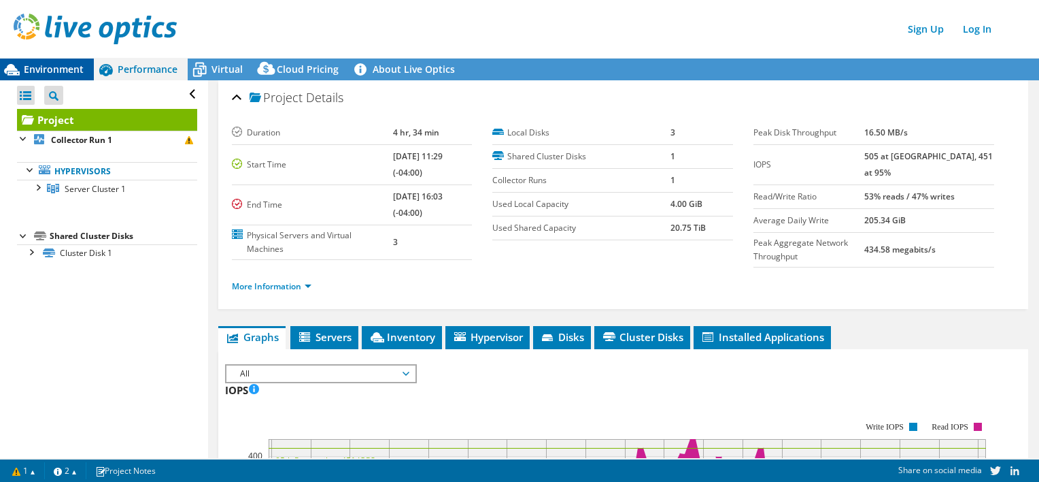
click at [78, 65] on span "Environment" at bounding box center [54, 69] width 60 height 13
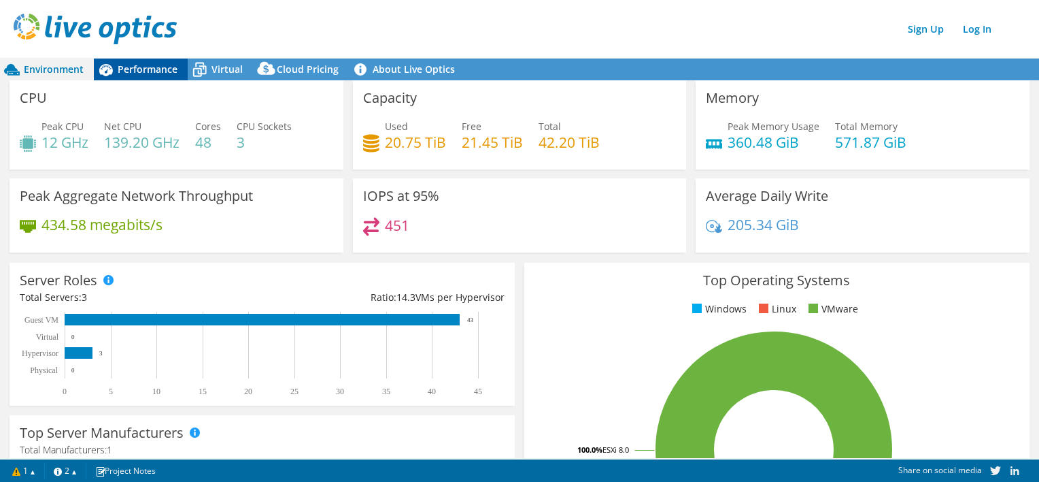
click at [163, 74] on span "Performance" at bounding box center [148, 69] width 60 height 13
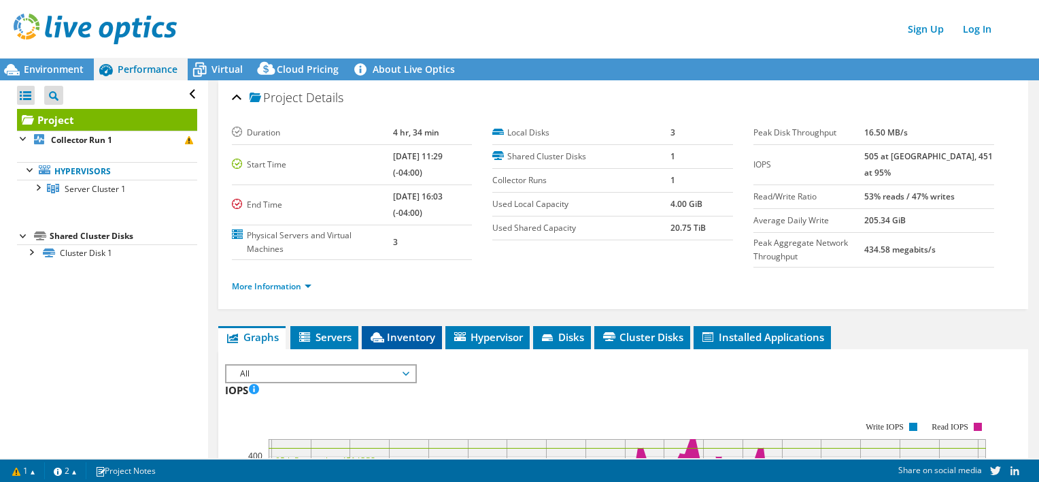
click at [405, 330] on span "Inventory" at bounding box center [402, 337] width 67 height 14
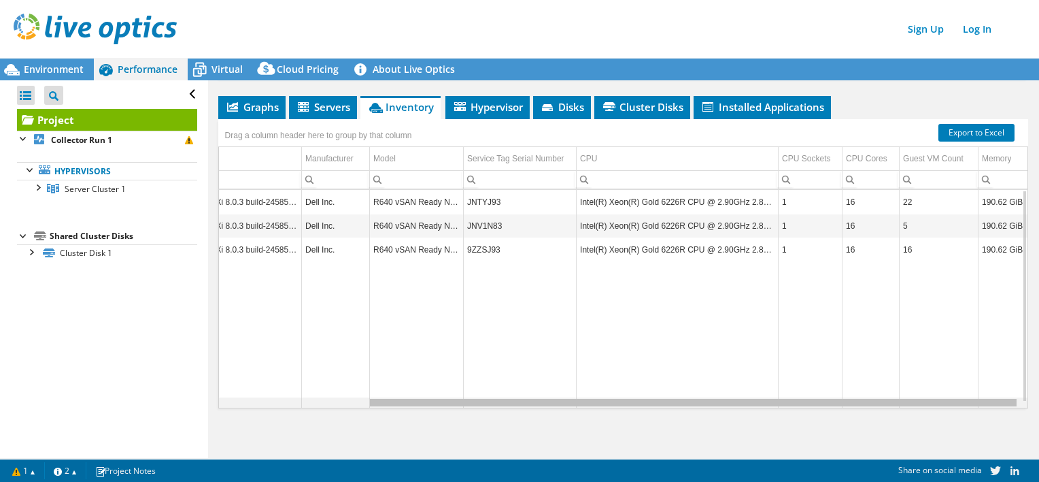
drag, startPoint x: 369, startPoint y: 403, endPoint x: 623, endPoint y: 416, distance: 254.1
click at [623, 416] on body "Sign Up Log In This project has been archived. No changes can be made, and grap…" at bounding box center [519, 241] width 1039 height 482
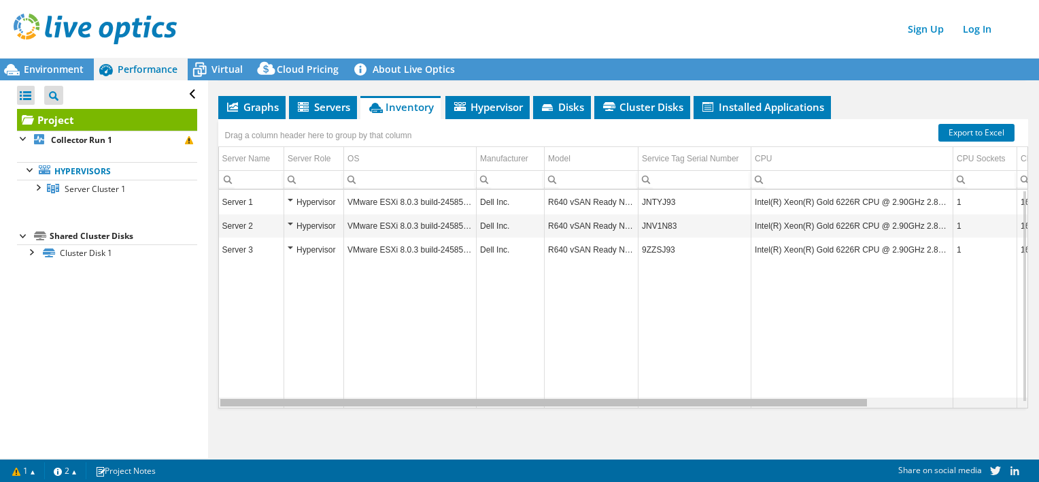
drag, startPoint x: 585, startPoint y: 401, endPoint x: 324, endPoint y: 388, distance: 260.9
click at [324, 388] on body "Sign Up Log In This project has been archived. No changes can be made, and grap…" at bounding box center [519, 241] width 1039 height 482
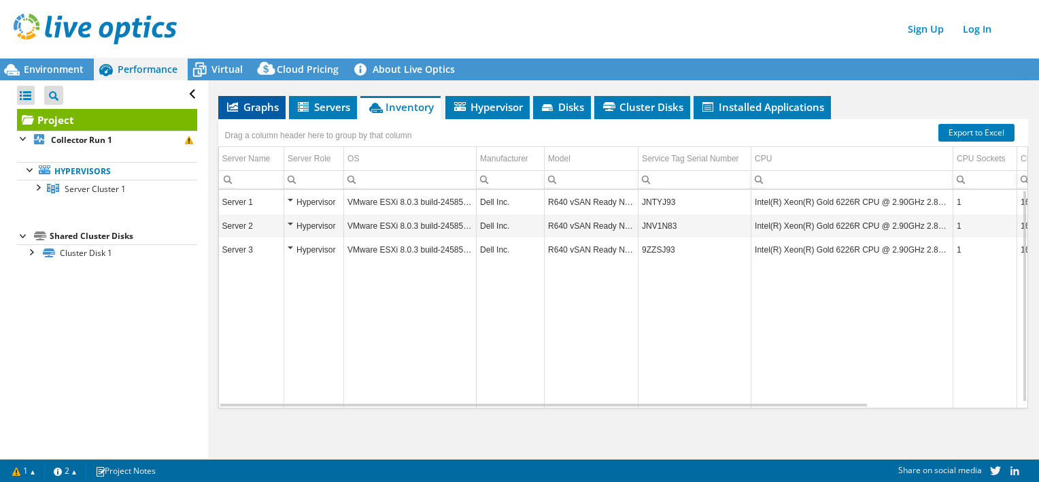
click at [251, 107] on span "Graphs" at bounding box center [252, 107] width 54 height 14
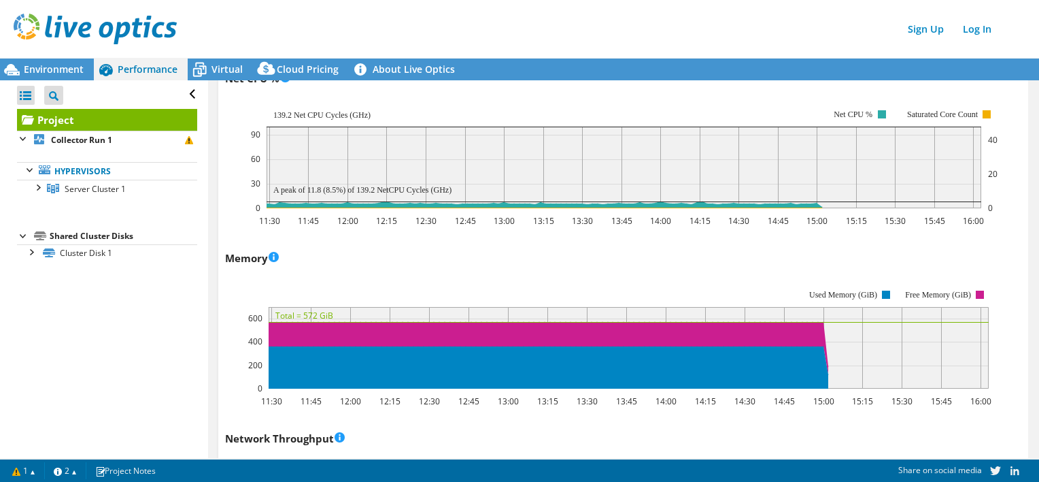
scroll to position [1318, 0]
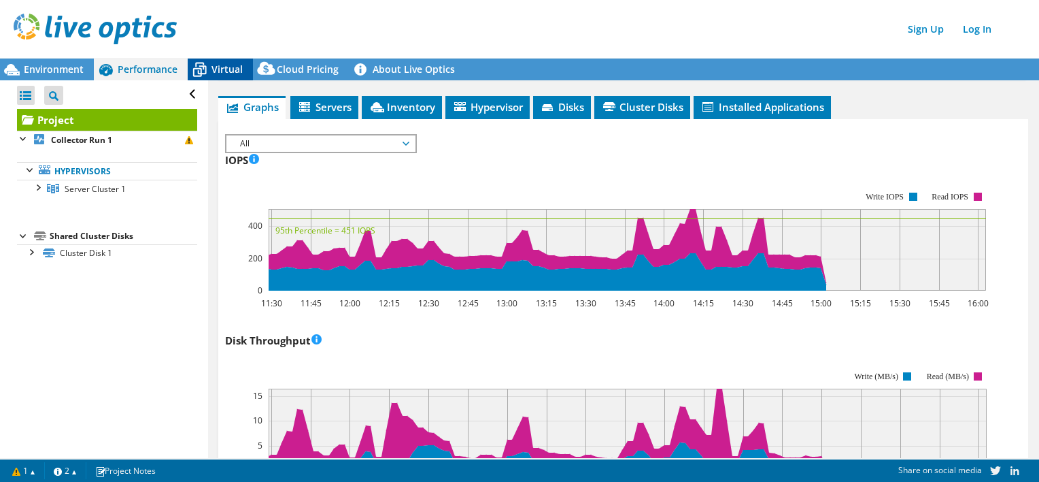
click at [229, 65] on span "Virtual" at bounding box center [227, 69] width 31 height 13
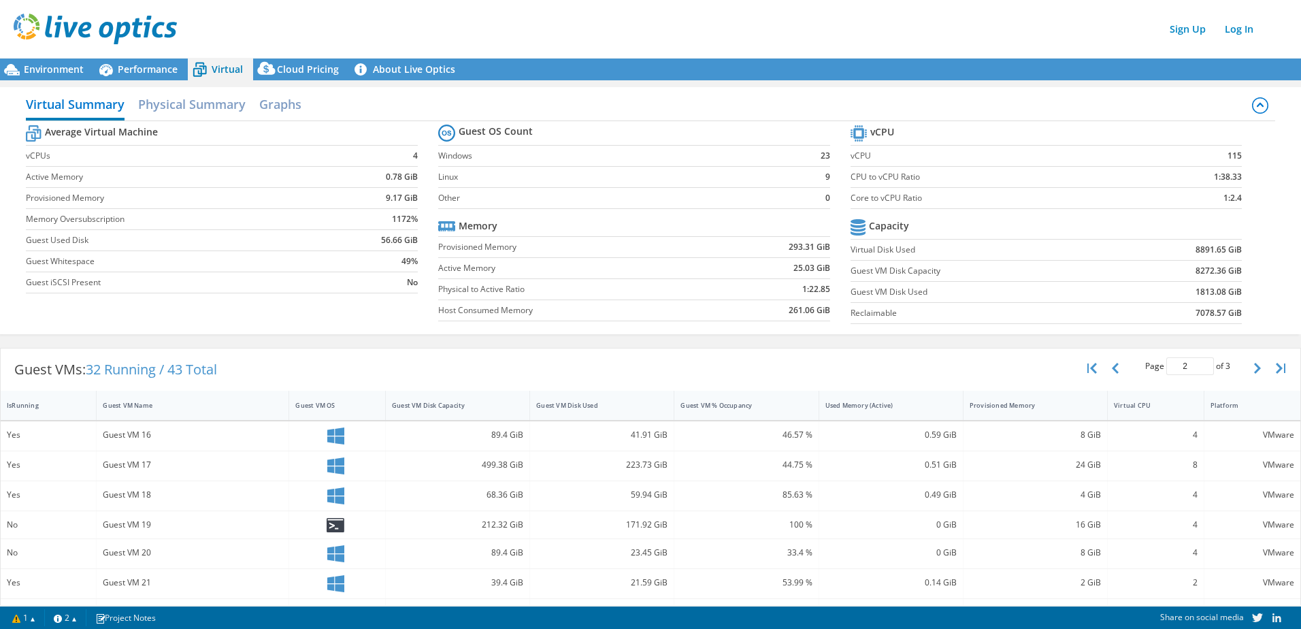
scroll to position [49, 0]
